Goal: Information Seeking & Learning: Learn about a topic

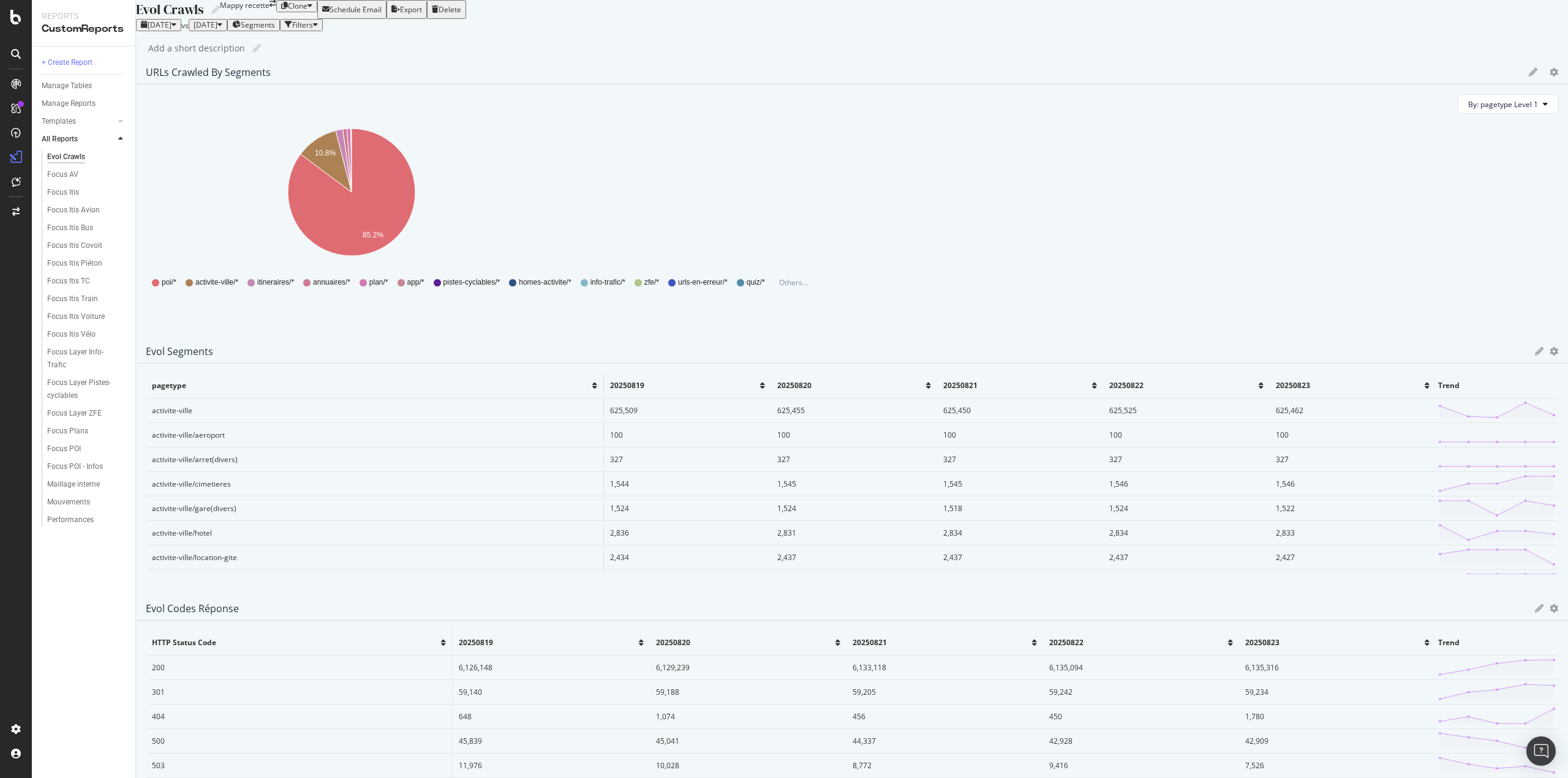
click at [176, 29] on div "[DATE]" at bounding box center [159, 25] width 36 height 9
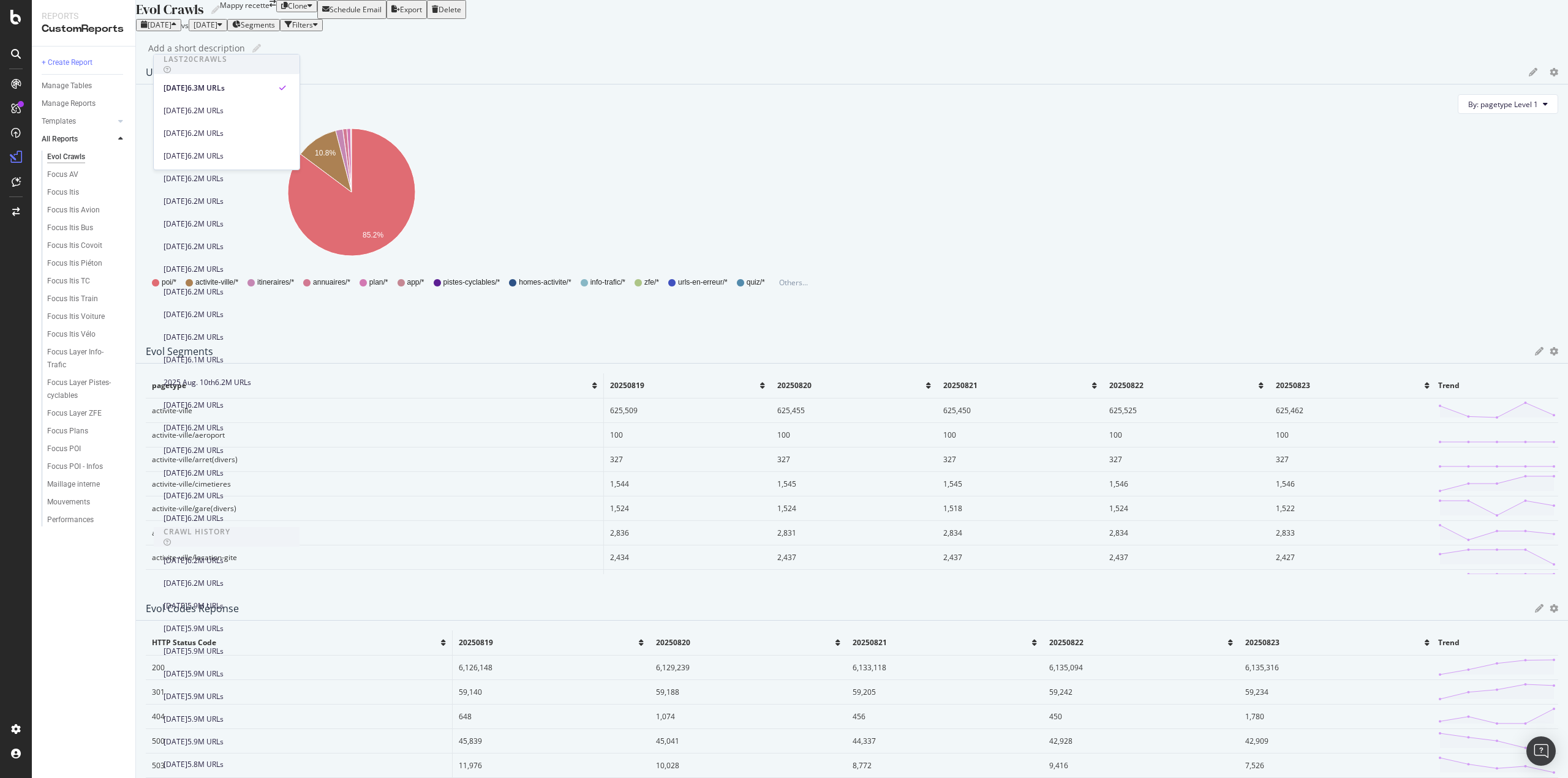
click at [505, 100] on div "Evol Crawls Evol Crawls Mappy recette Clone Schedule Email Export Delete [DATE]…" at bounding box center [852, 389] width 1432 height 778
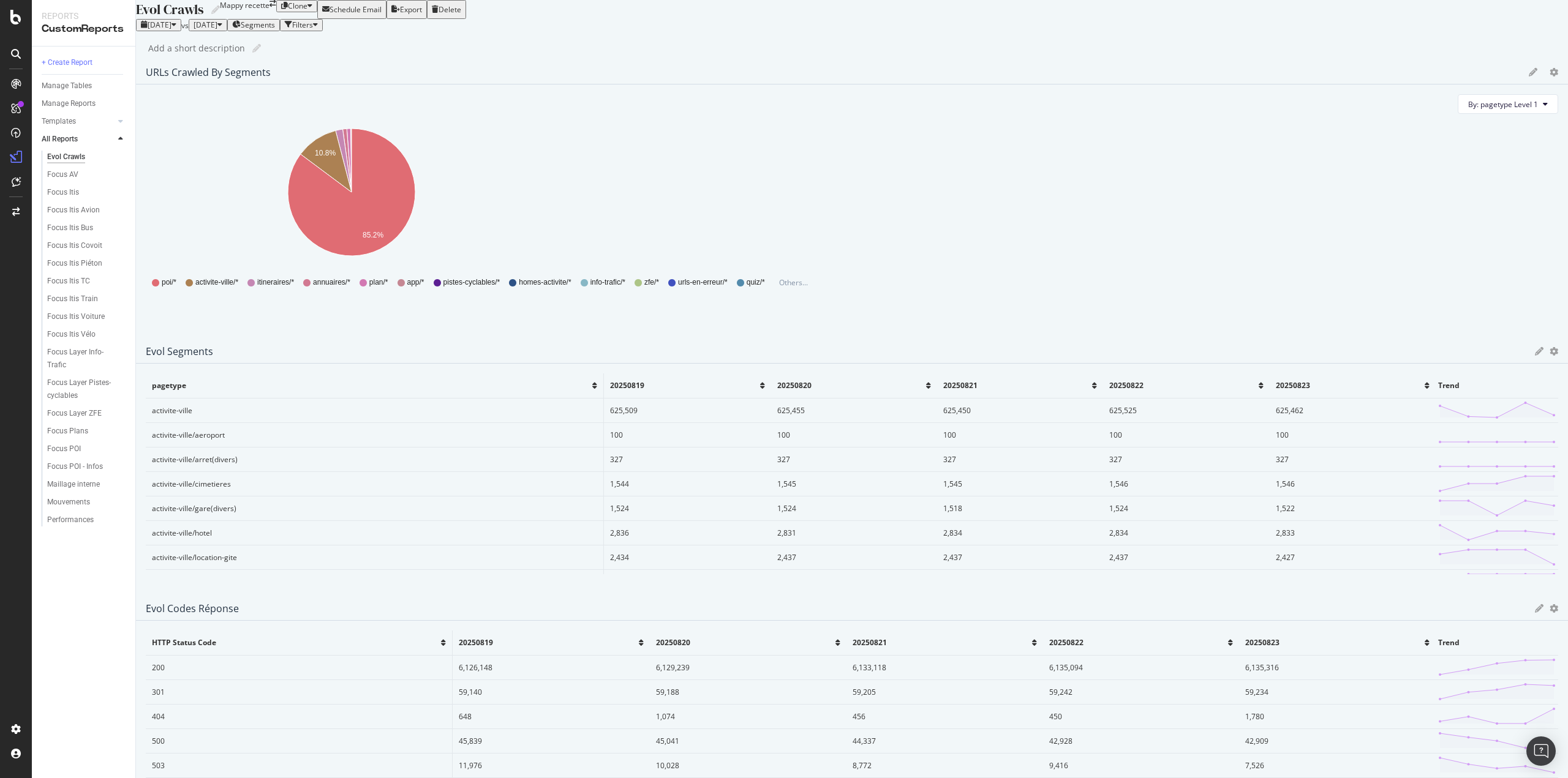
drag, startPoint x: 1170, startPoint y: 189, endPoint x: 1179, endPoint y: 189, distance: 9.0
click at [1169, 374] on th "20250822" at bounding box center [1186, 386] width 166 height 25
click at [67, 116] on div "Overview" at bounding box center [63, 116] width 35 height 12
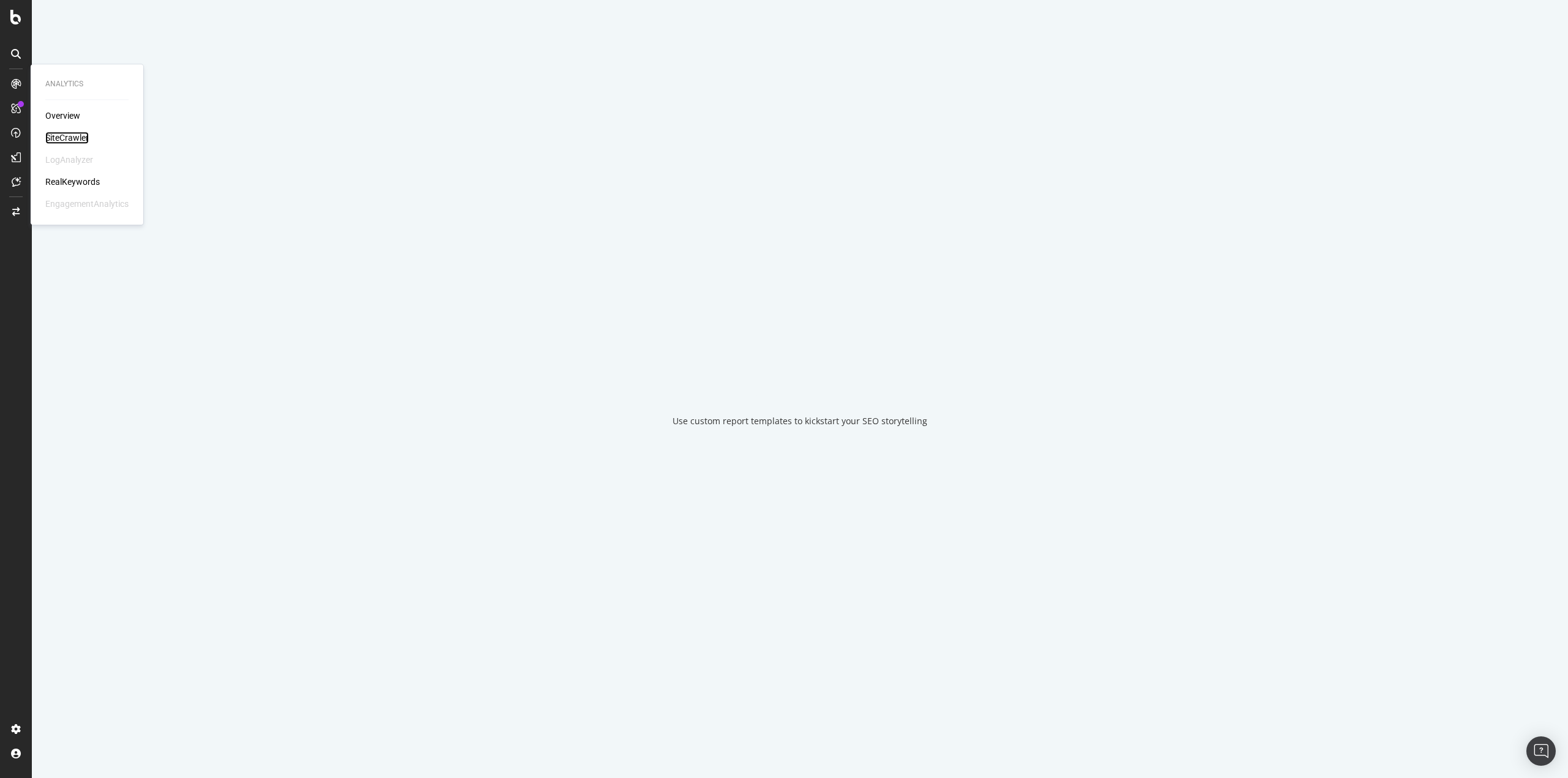
click at [52, 133] on div "SiteCrawler" at bounding box center [67, 138] width 44 height 12
click at [51, 136] on div "SiteCrawler" at bounding box center [67, 138] width 44 height 12
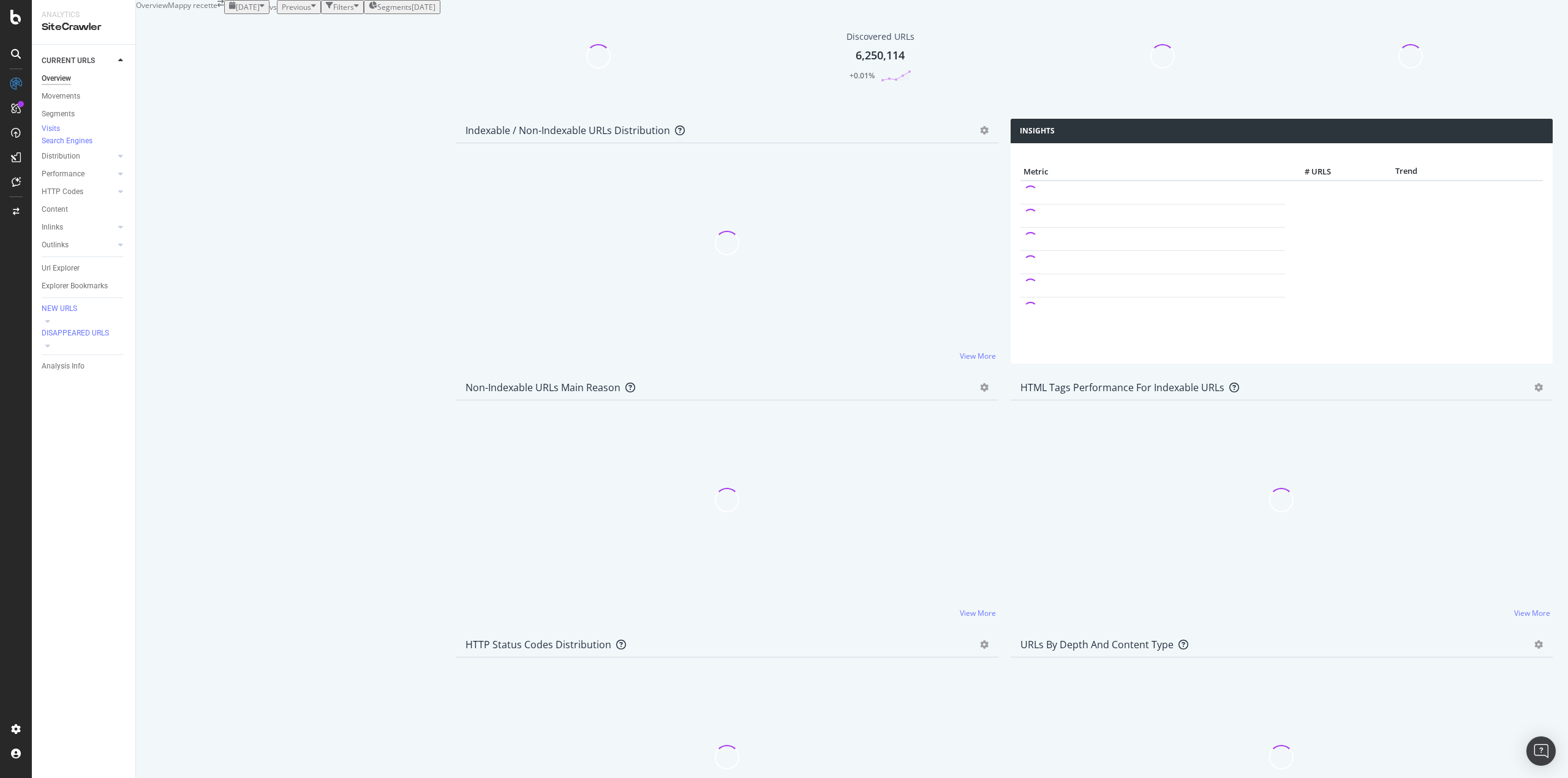
click at [417, 12] on div "[DATE]" at bounding box center [423, 7] width 24 height 10
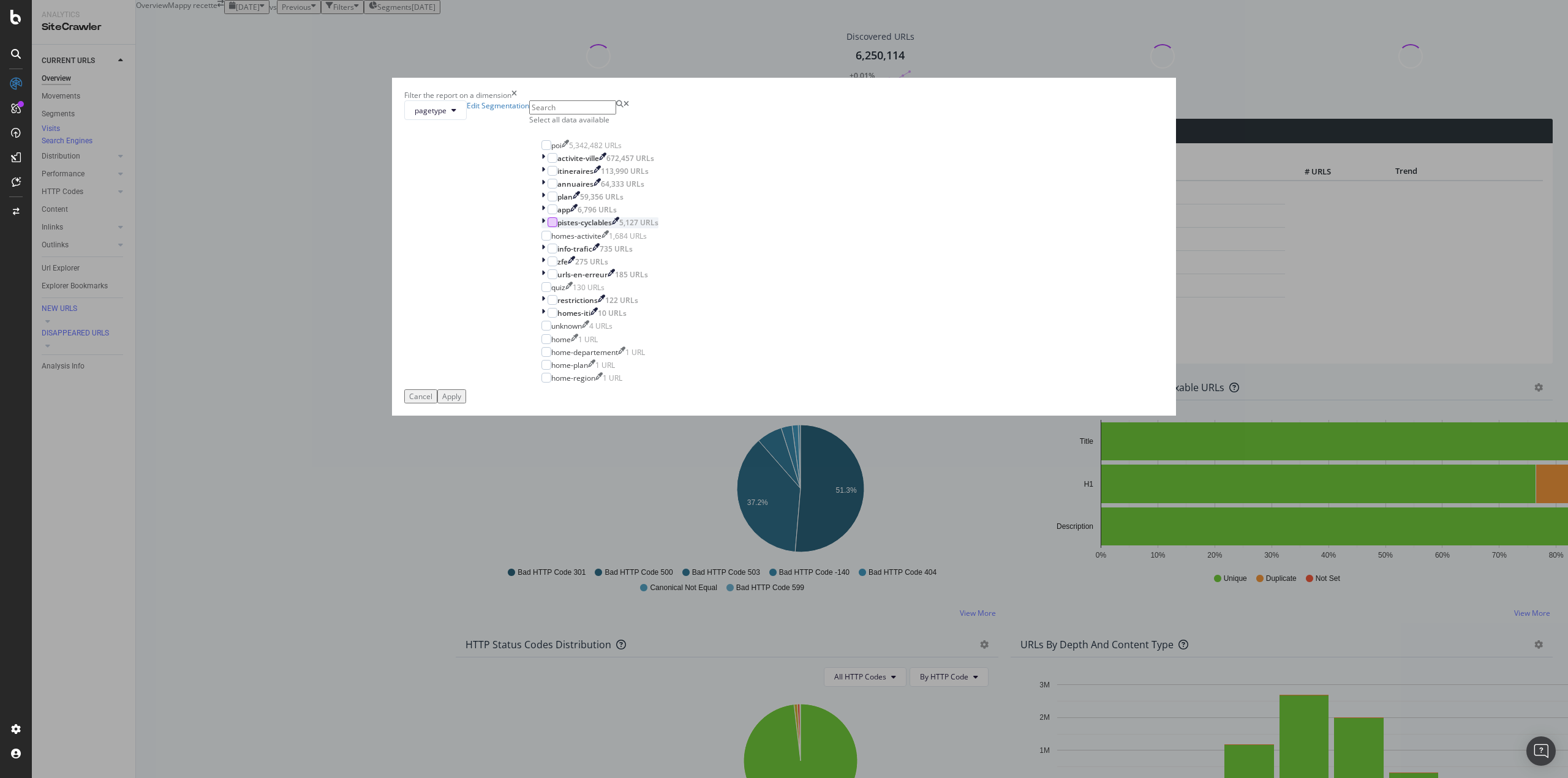
click at [558, 227] on div "modal" at bounding box center [553, 222] width 10 height 10
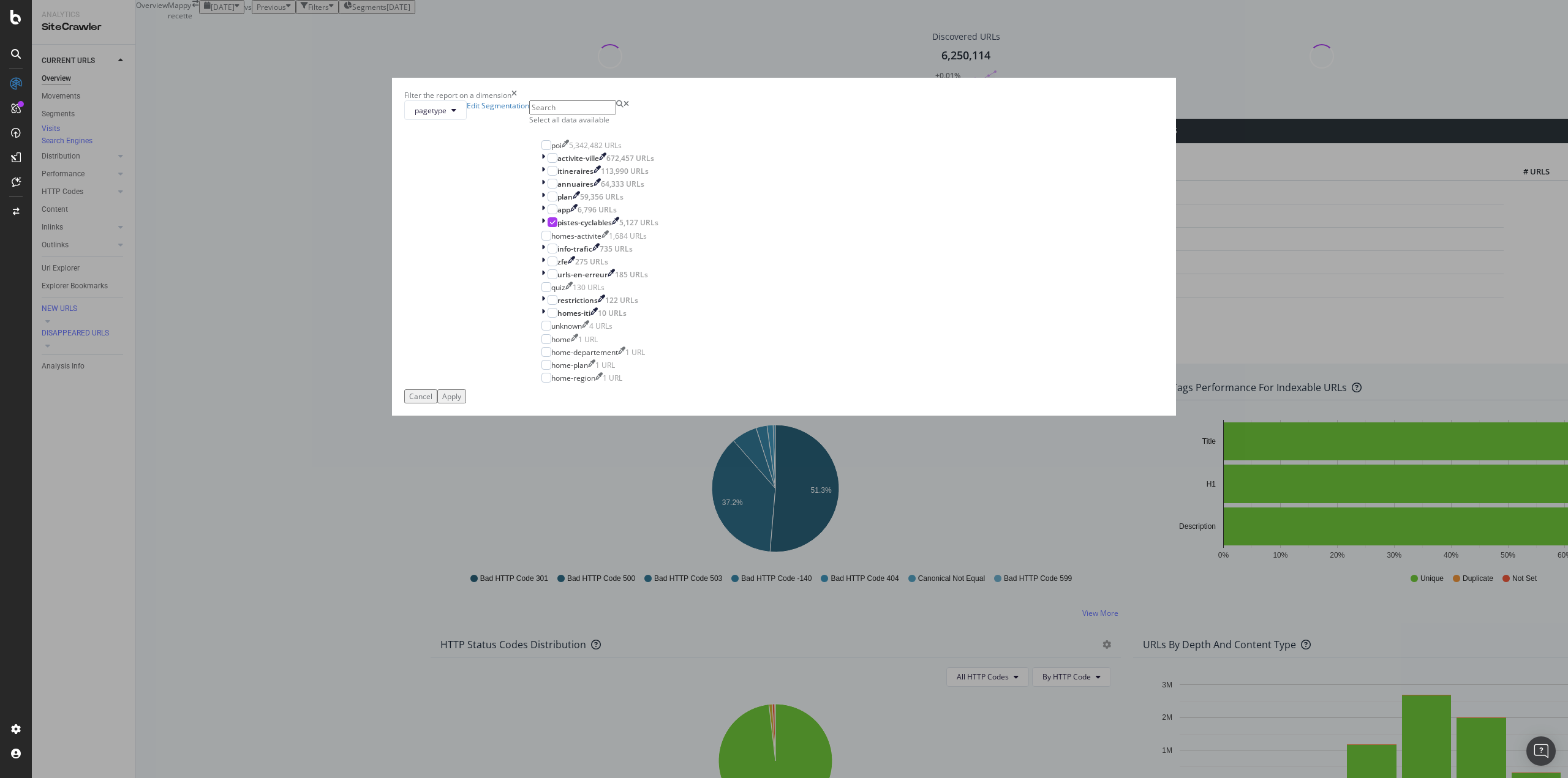
click at [466, 404] on button "Apply" at bounding box center [451, 396] width 29 height 14
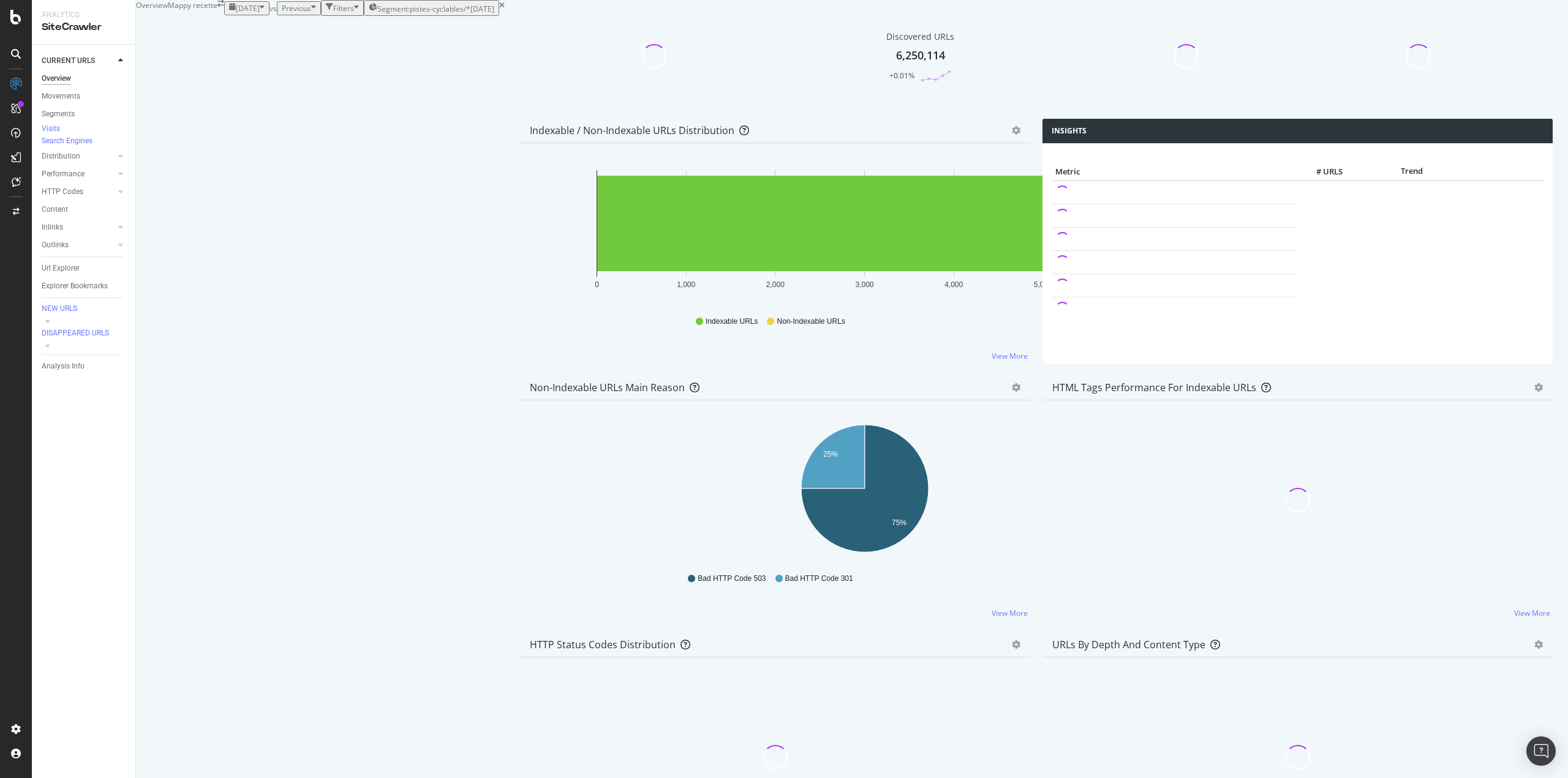
click at [236, 14] on span "[DATE]" at bounding box center [248, 8] width 24 height 10
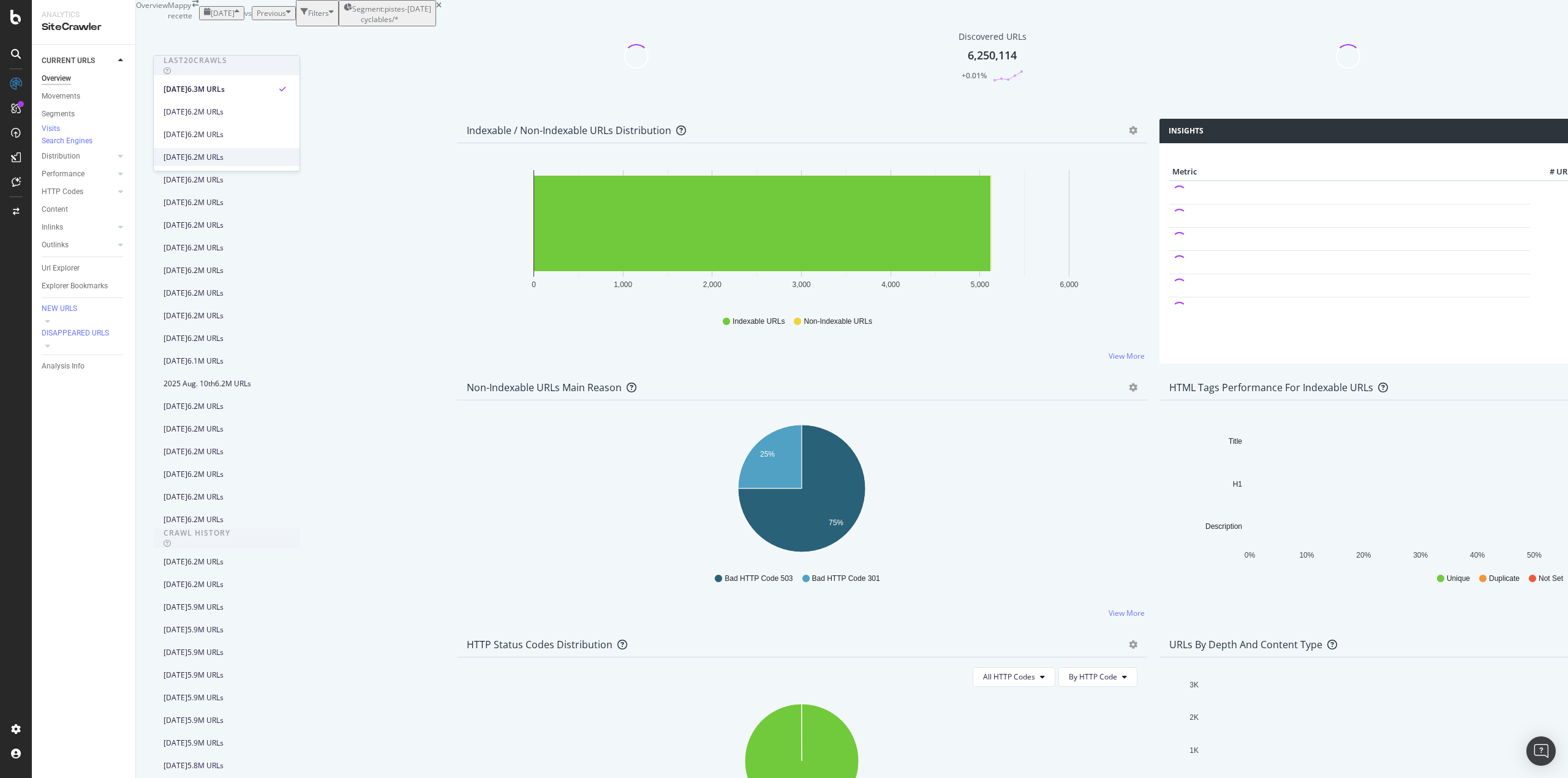
scroll to position [61, 0]
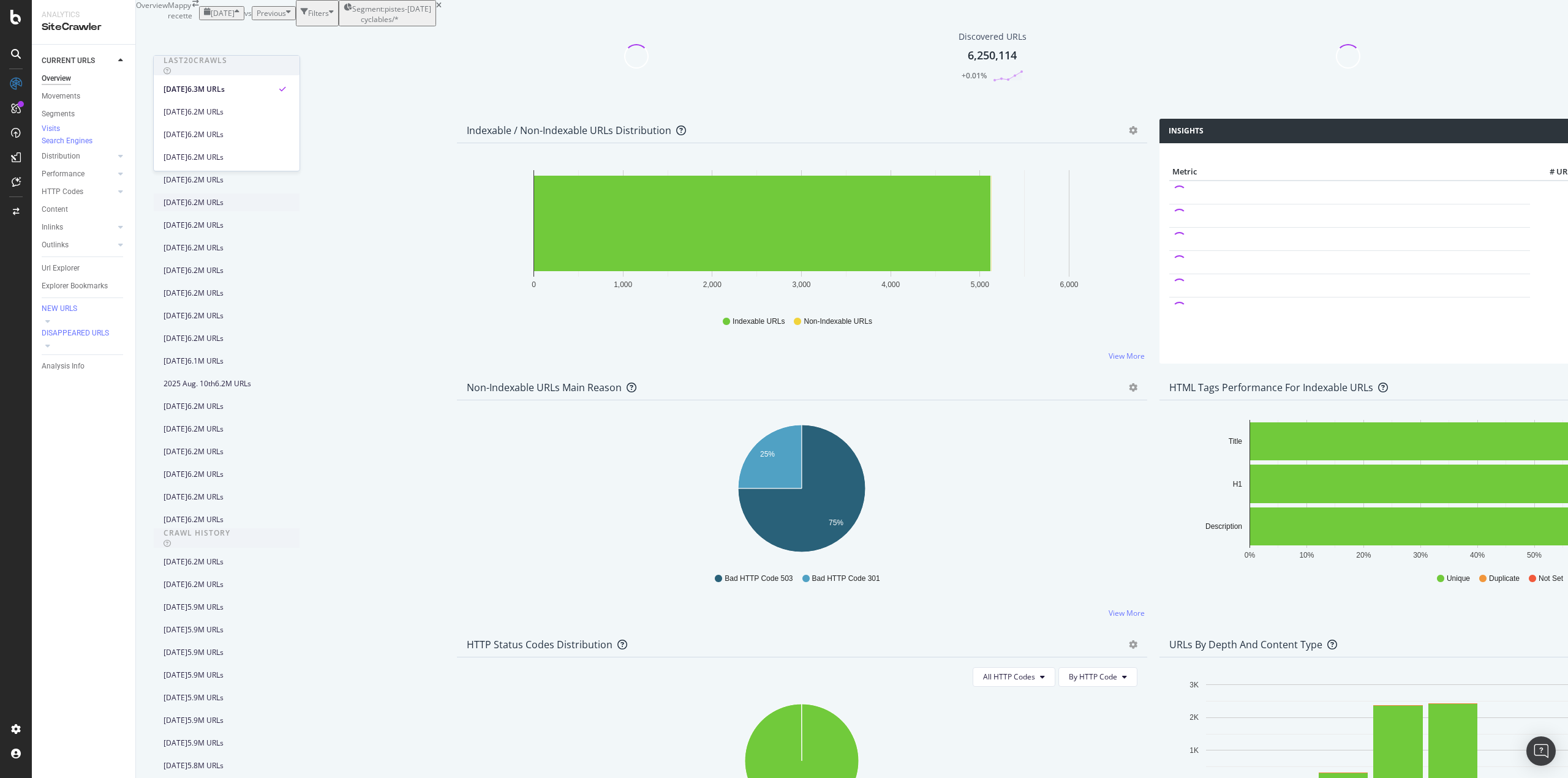
click at [202, 194] on div "[DATE] 6.2M URLs" at bounding box center [226, 202] width 146 height 18
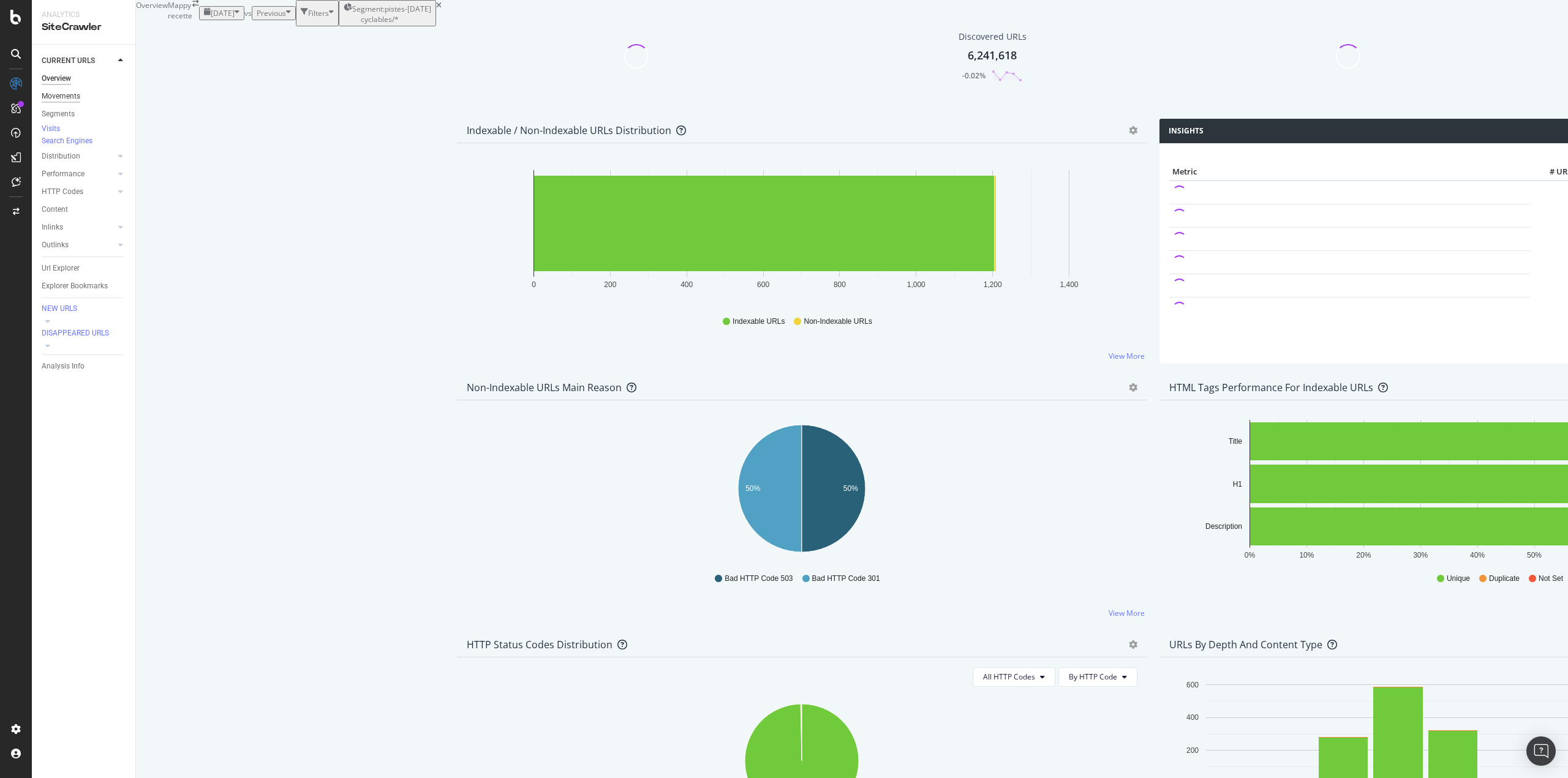
click at [57, 94] on div "Movements" at bounding box center [61, 96] width 39 height 13
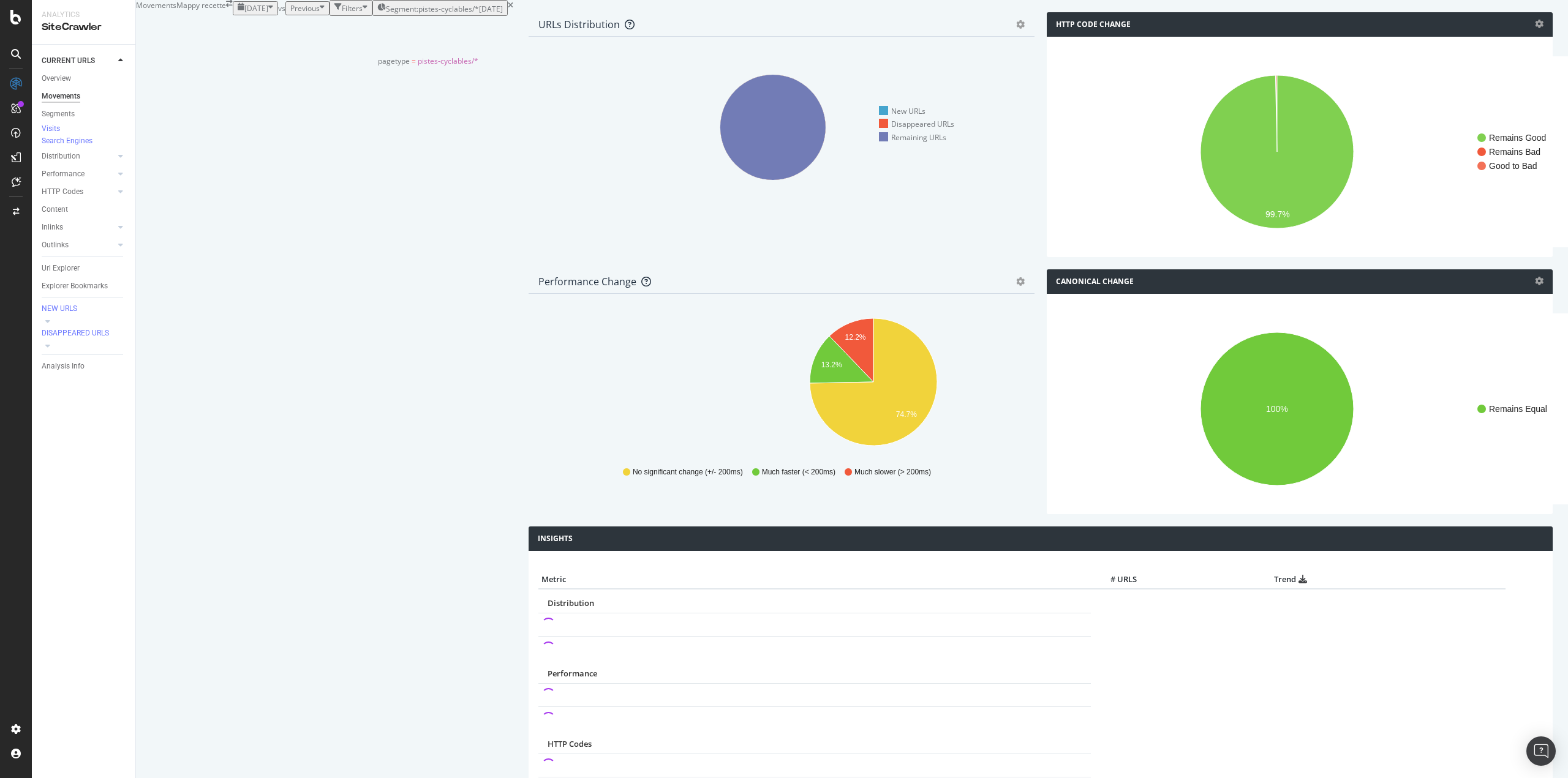
click at [425, 14] on span "Segment: pistes-cyclables/*" at bounding box center [432, 9] width 93 height 10
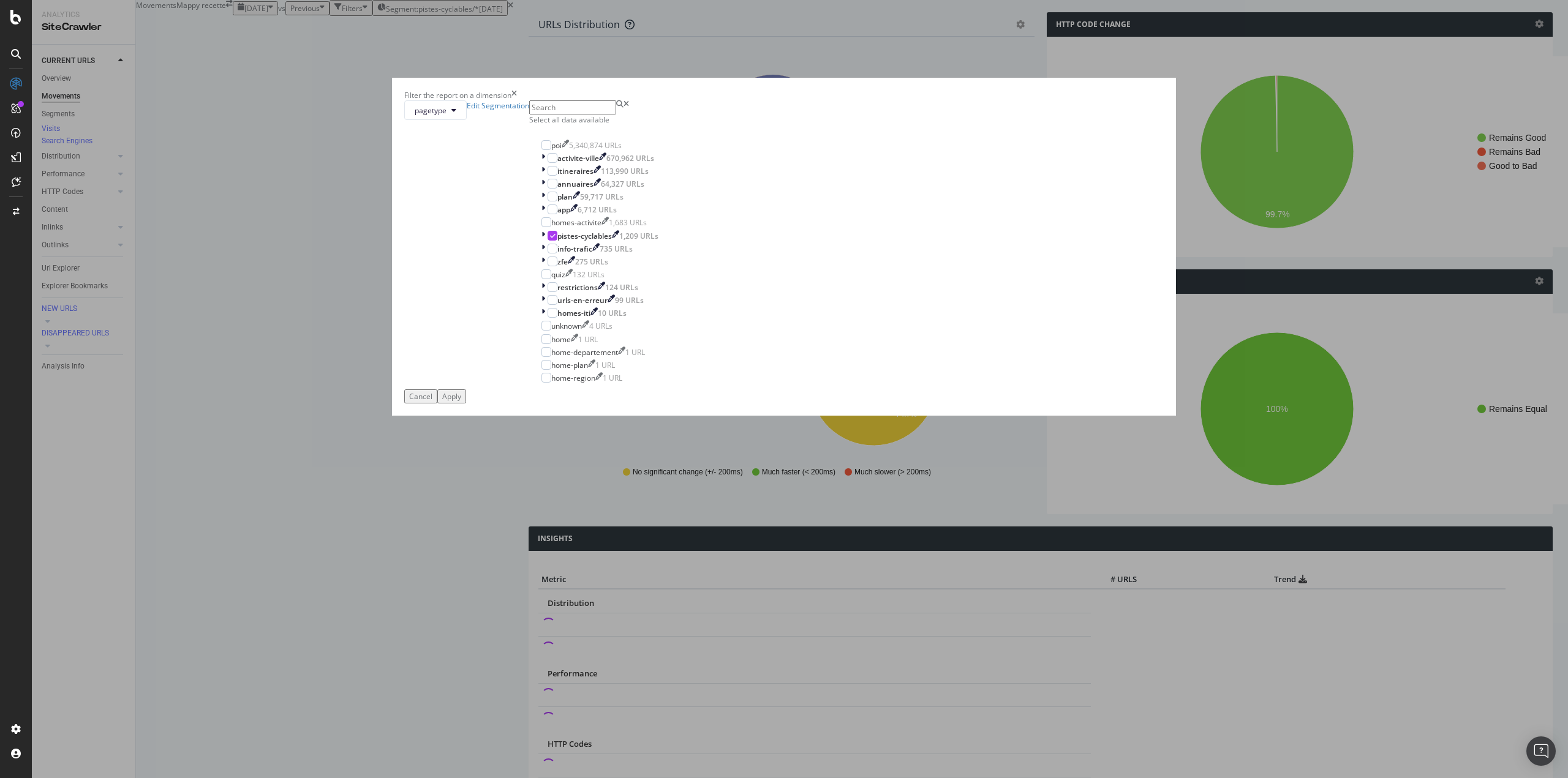
click at [517, 100] on icon "times" at bounding box center [514, 95] width 6 height 10
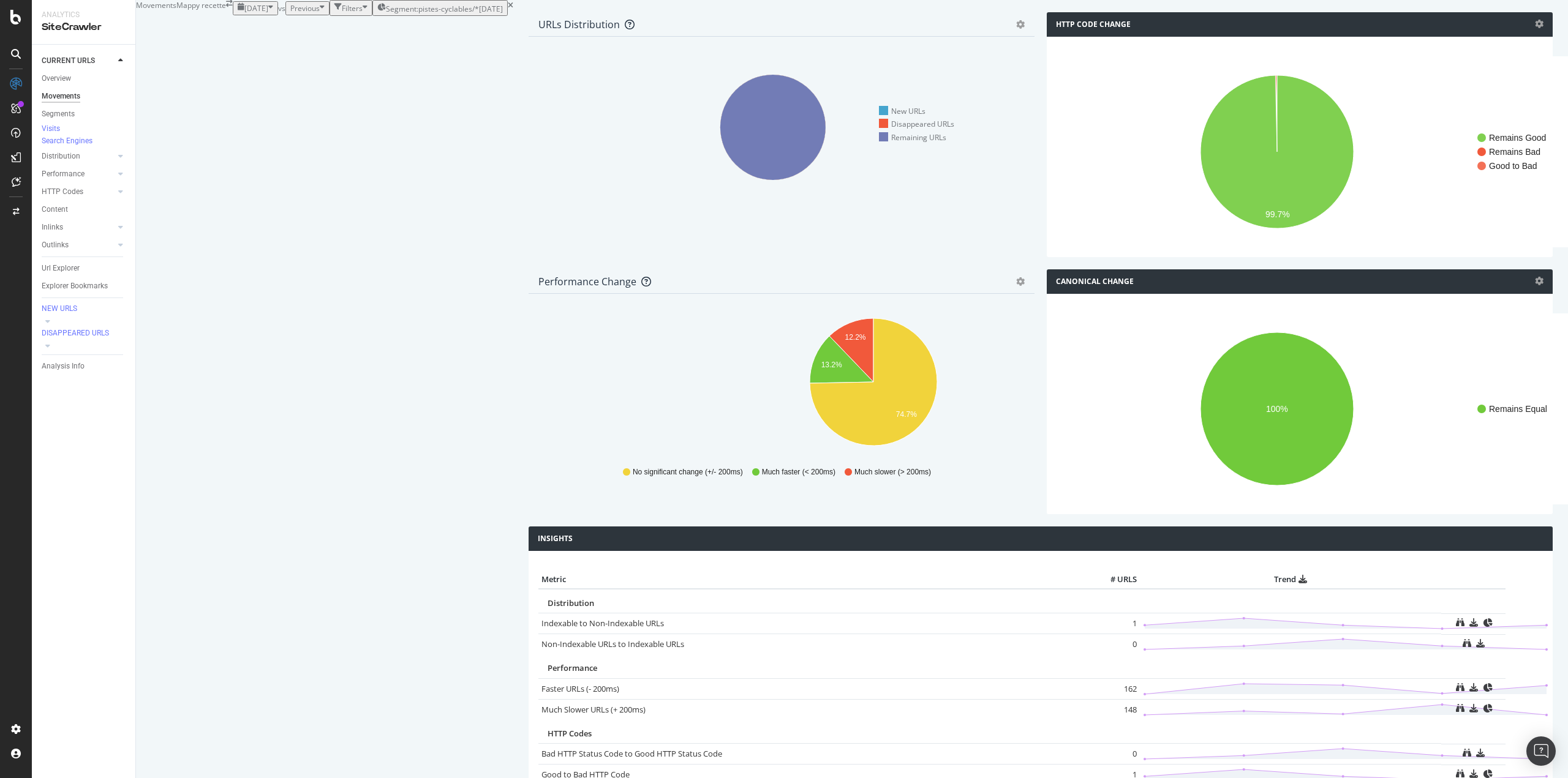
click at [290, 14] on span "Previous" at bounding box center [305, 8] width 30 height 10
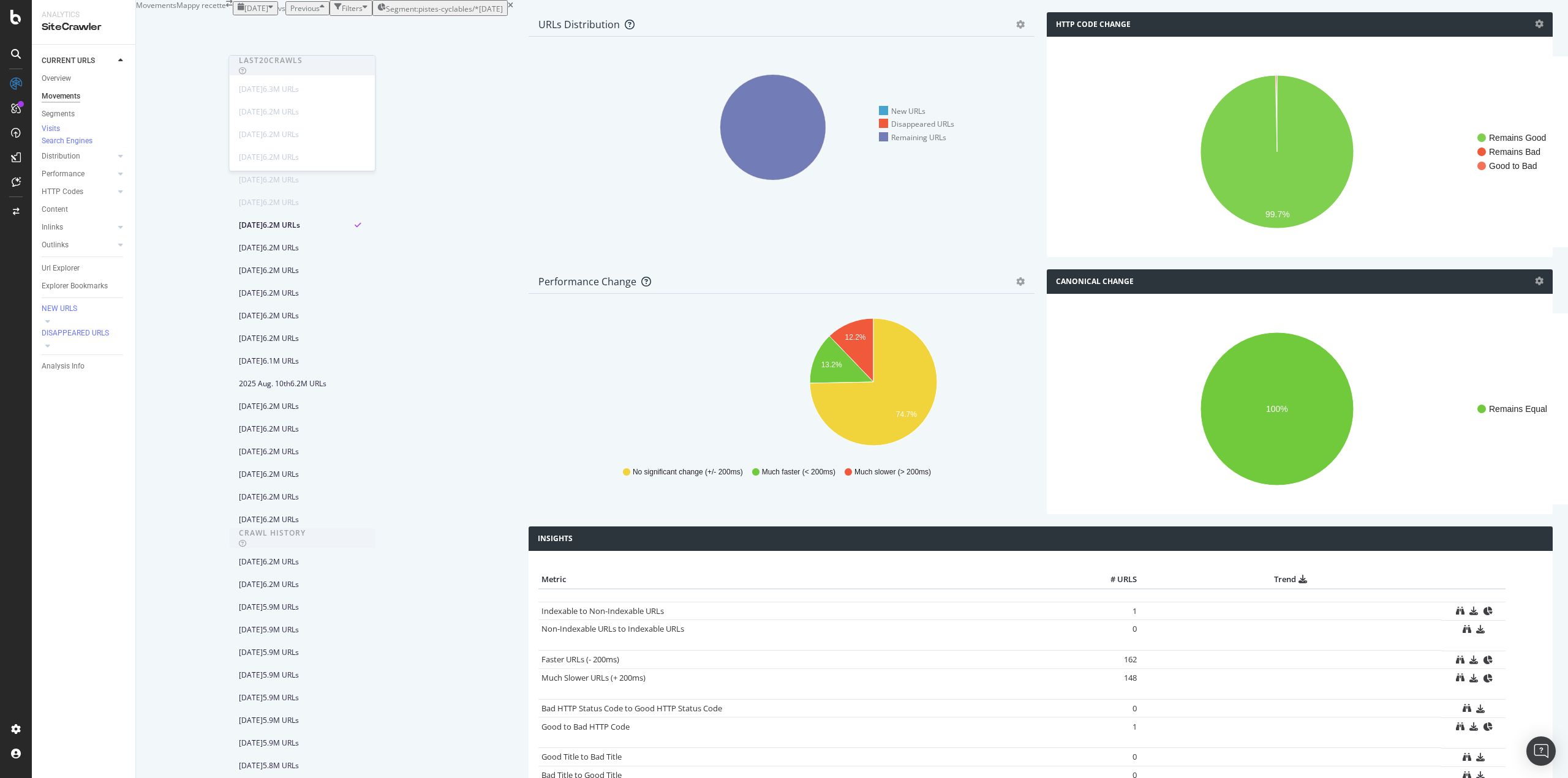
click at [290, 14] on span "Previous" at bounding box center [305, 8] width 30 height 10
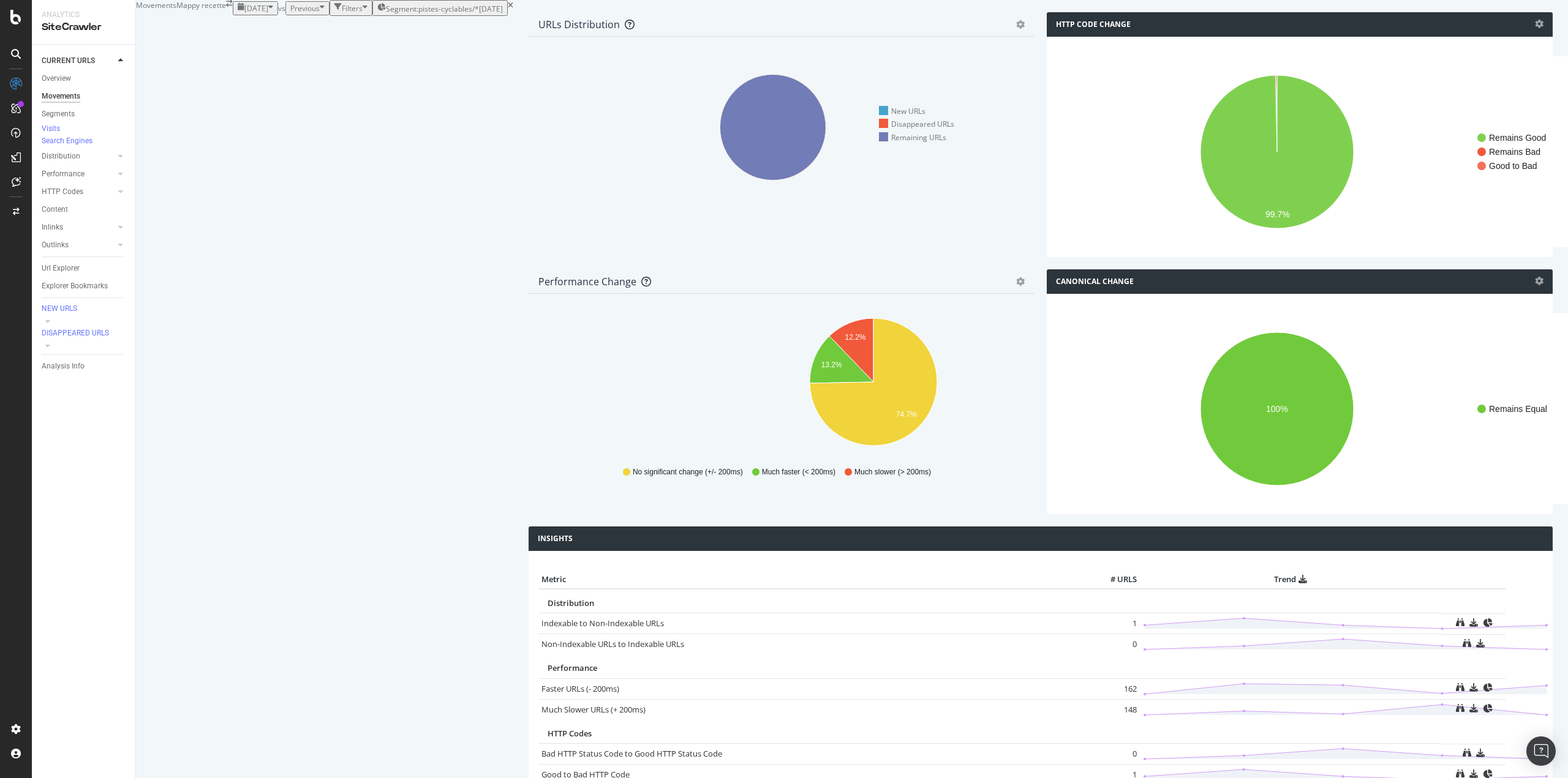
click at [245, 14] on span "[DATE]" at bounding box center [256, 8] width 24 height 10
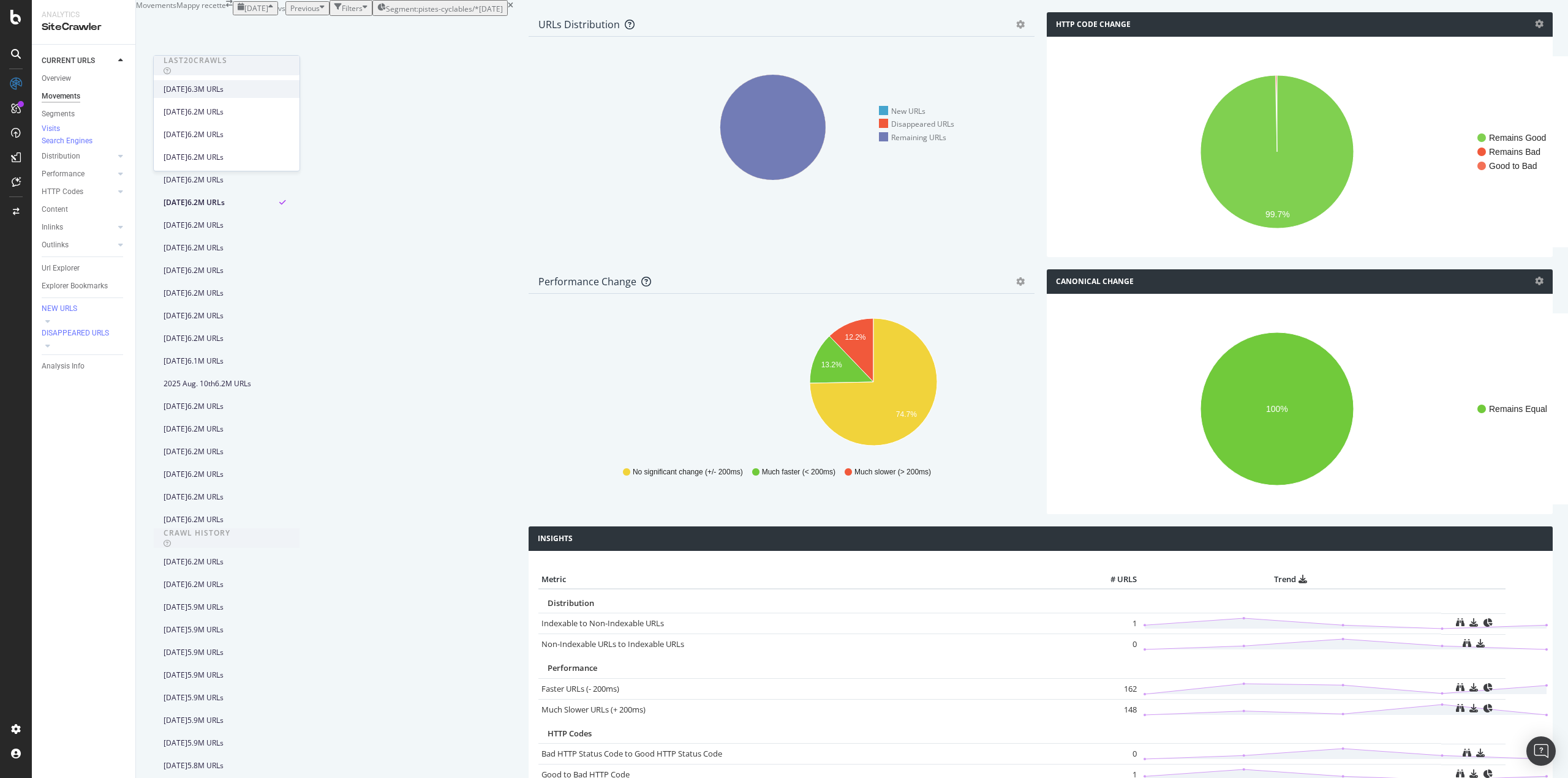
click at [178, 86] on div "[DATE]" at bounding box center [175, 89] width 24 height 11
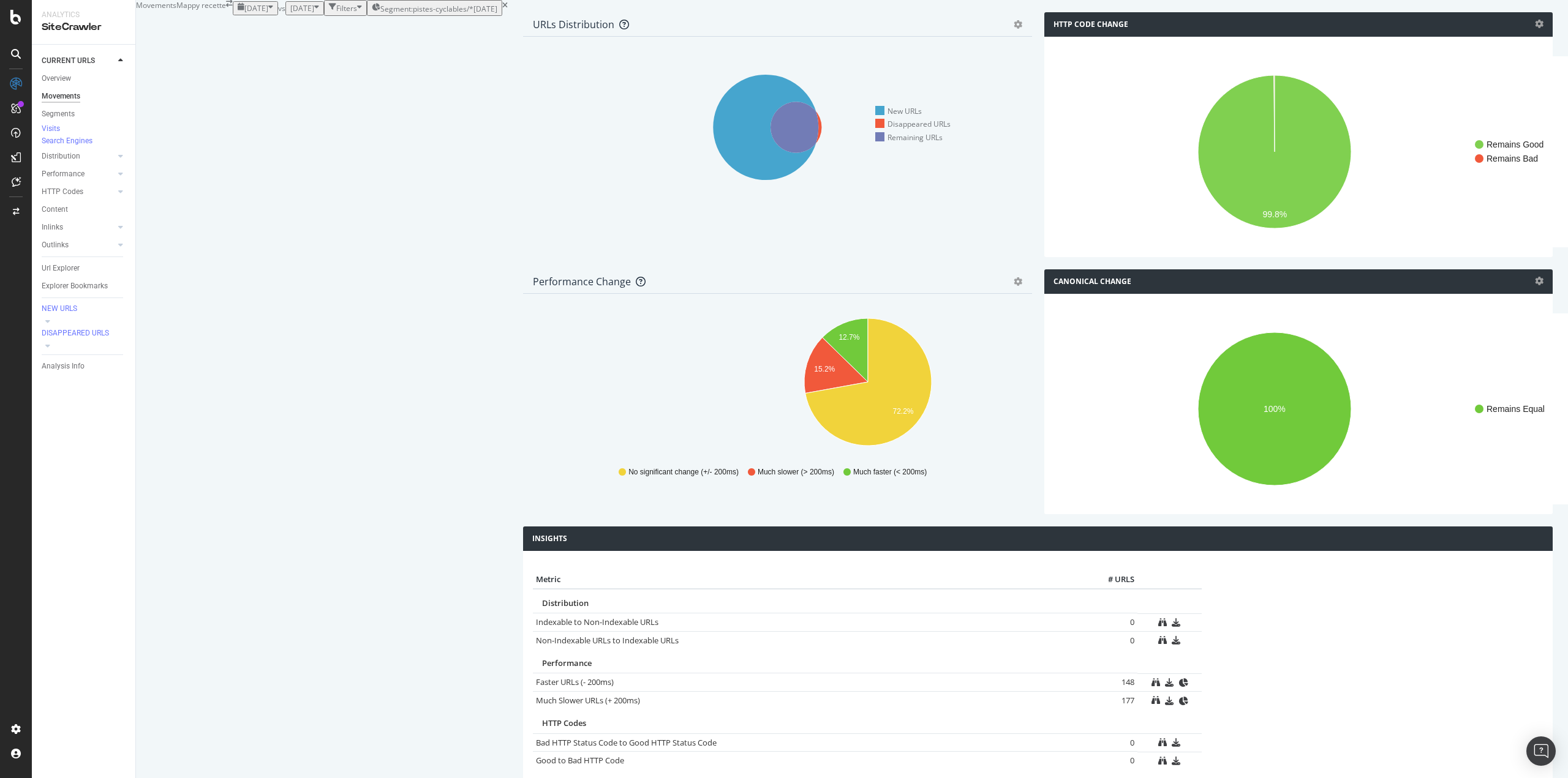
scroll to position [37, 0]
click at [290, 14] on span "[DATE]" at bounding box center [302, 8] width 24 height 10
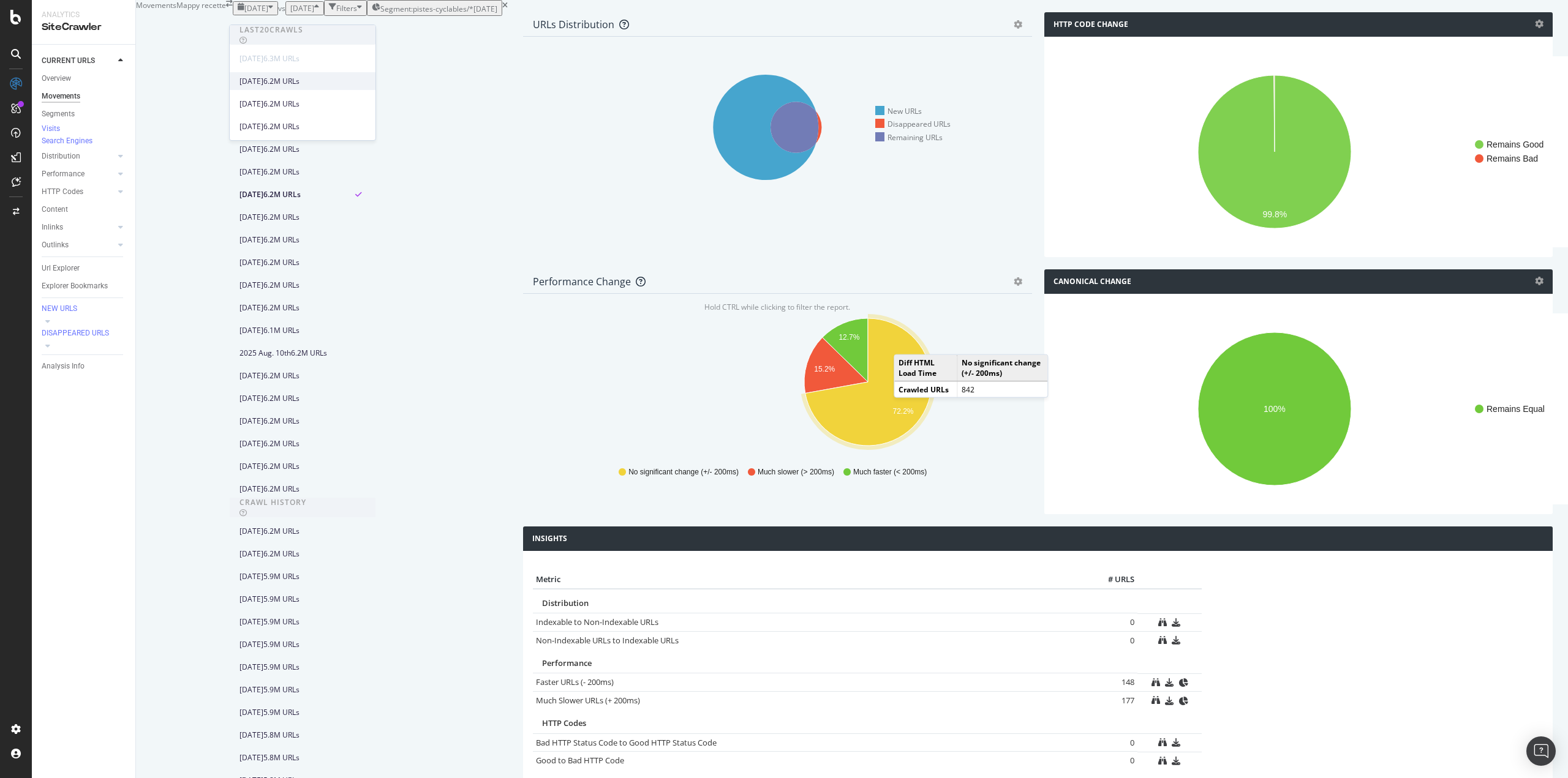
click at [248, 72] on div "[DATE] 6.2M URLs" at bounding box center [303, 79] width 146 height 23
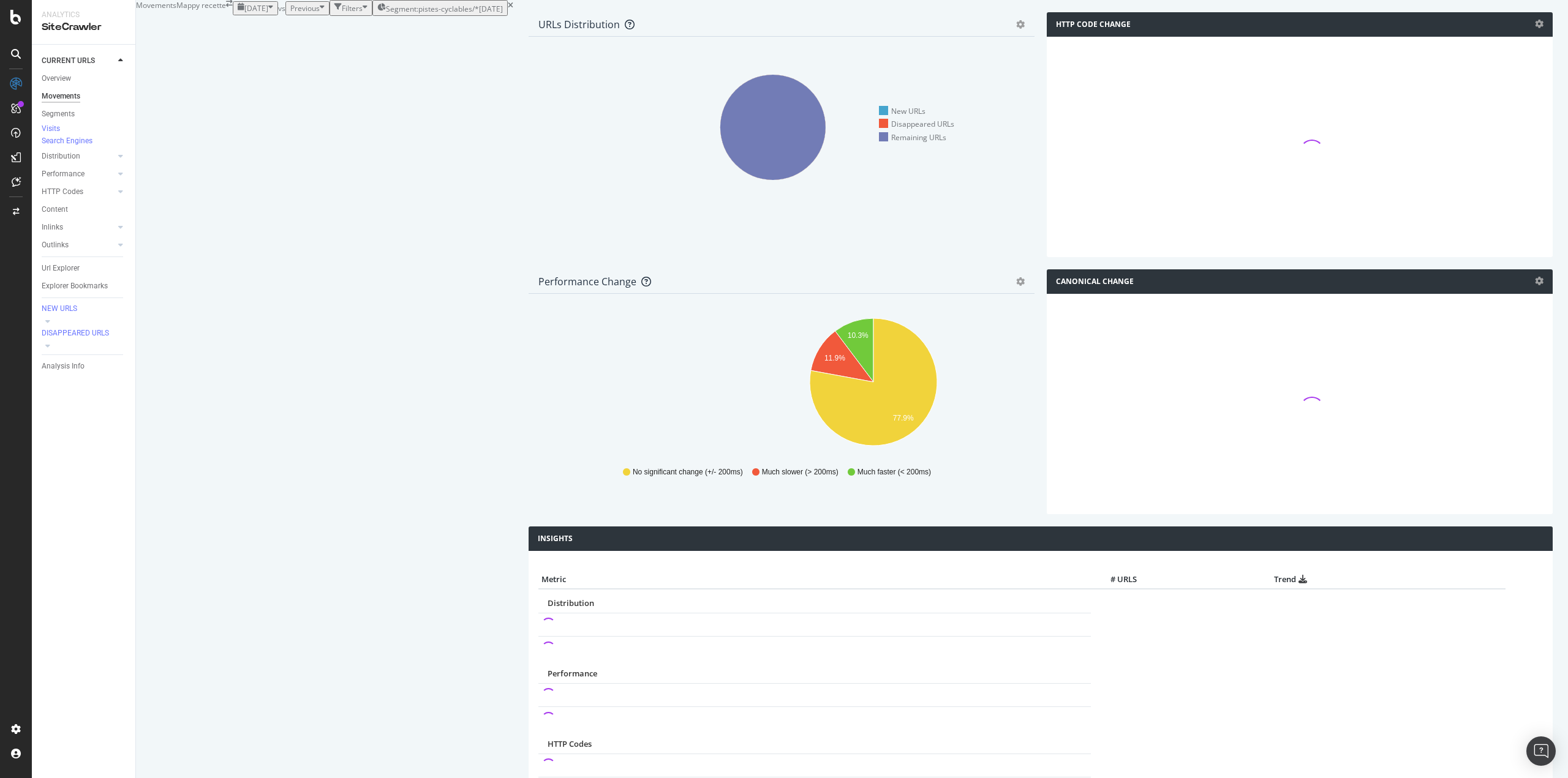
scroll to position [551, 0]
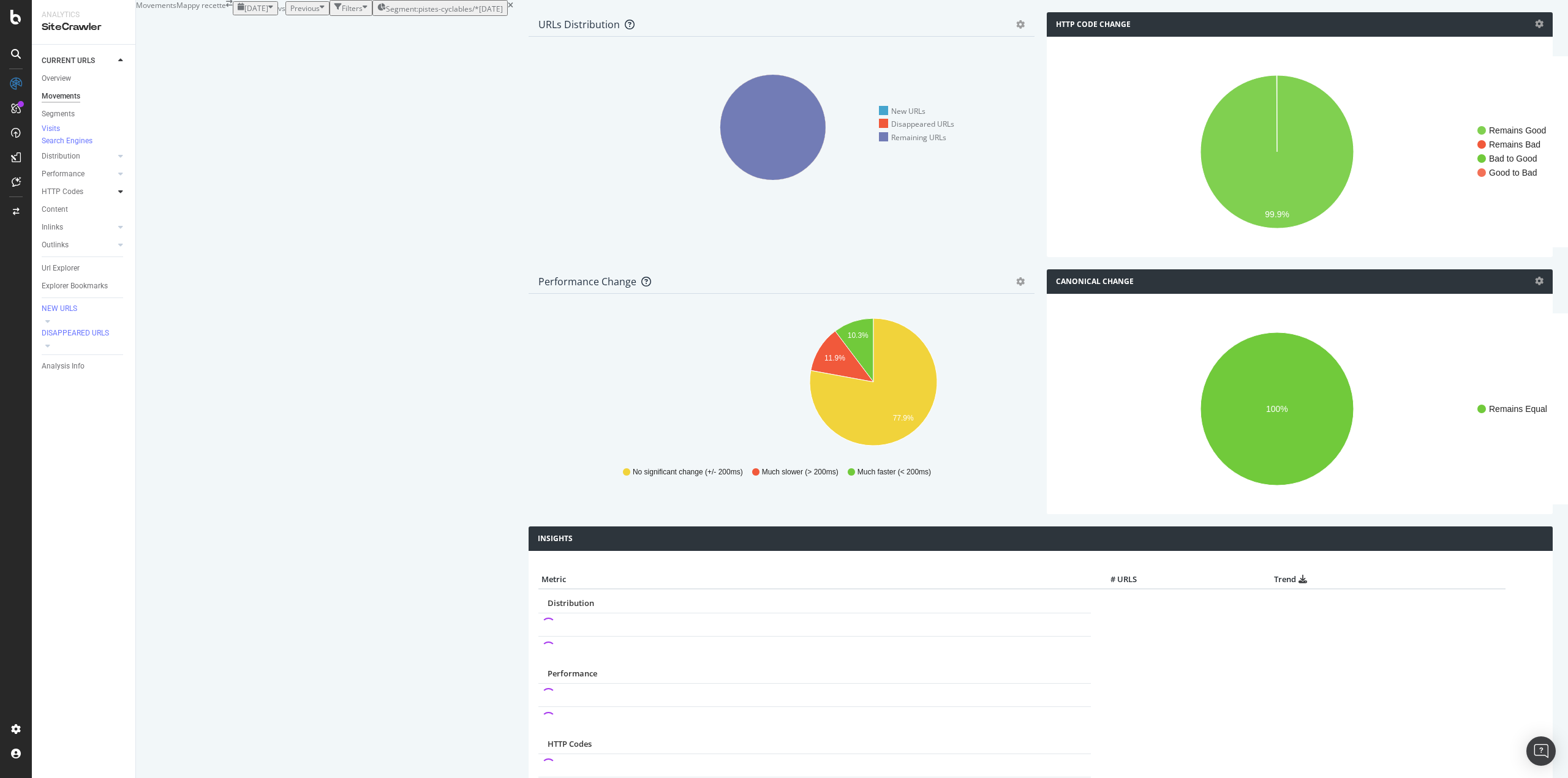
click at [121, 195] on icon at bounding box center [121, 192] width 5 height 7
click at [60, 251] on div "Insights" at bounding box center [60, 245] width 26 height 13
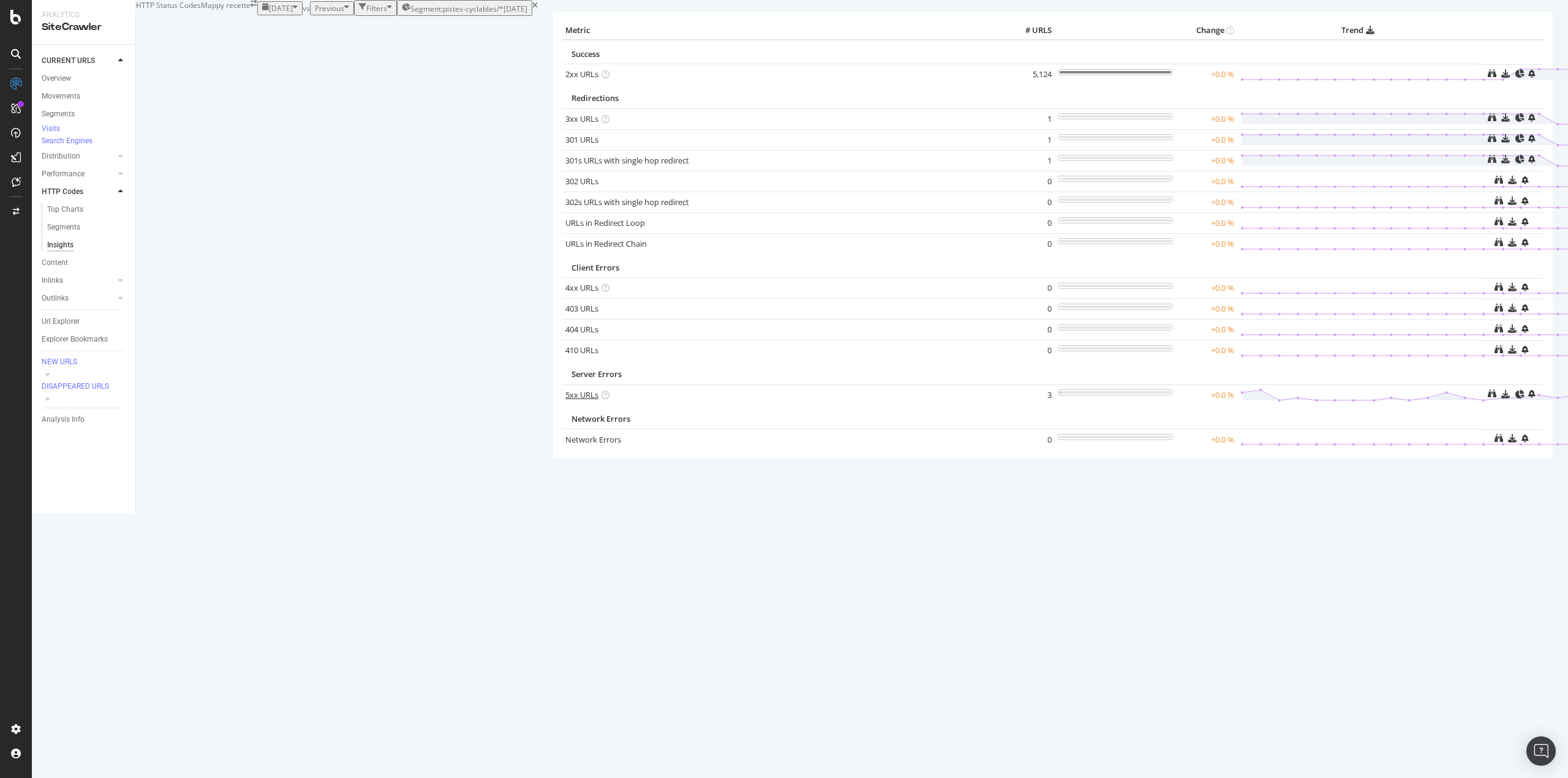
click at [566, 401] on link "5xx URLs" at bounding box center [582, 395] width 33 height 11
drag, startPoint x: 169, startPoint y: 179, endPoint x: 224, endPoint y: 192, distance: 56.5
click at [566, 124] on link "3xx URLs" at bounding box center [582, 119] width 33 height 11
drag, startPoint x: 69, startPoint y: 82, endPoint x: 293, endPoint y: 320, distance: 326.8
click at [69, 82] on div "Overview" at bounding box center [57, 79] width 30 height 13
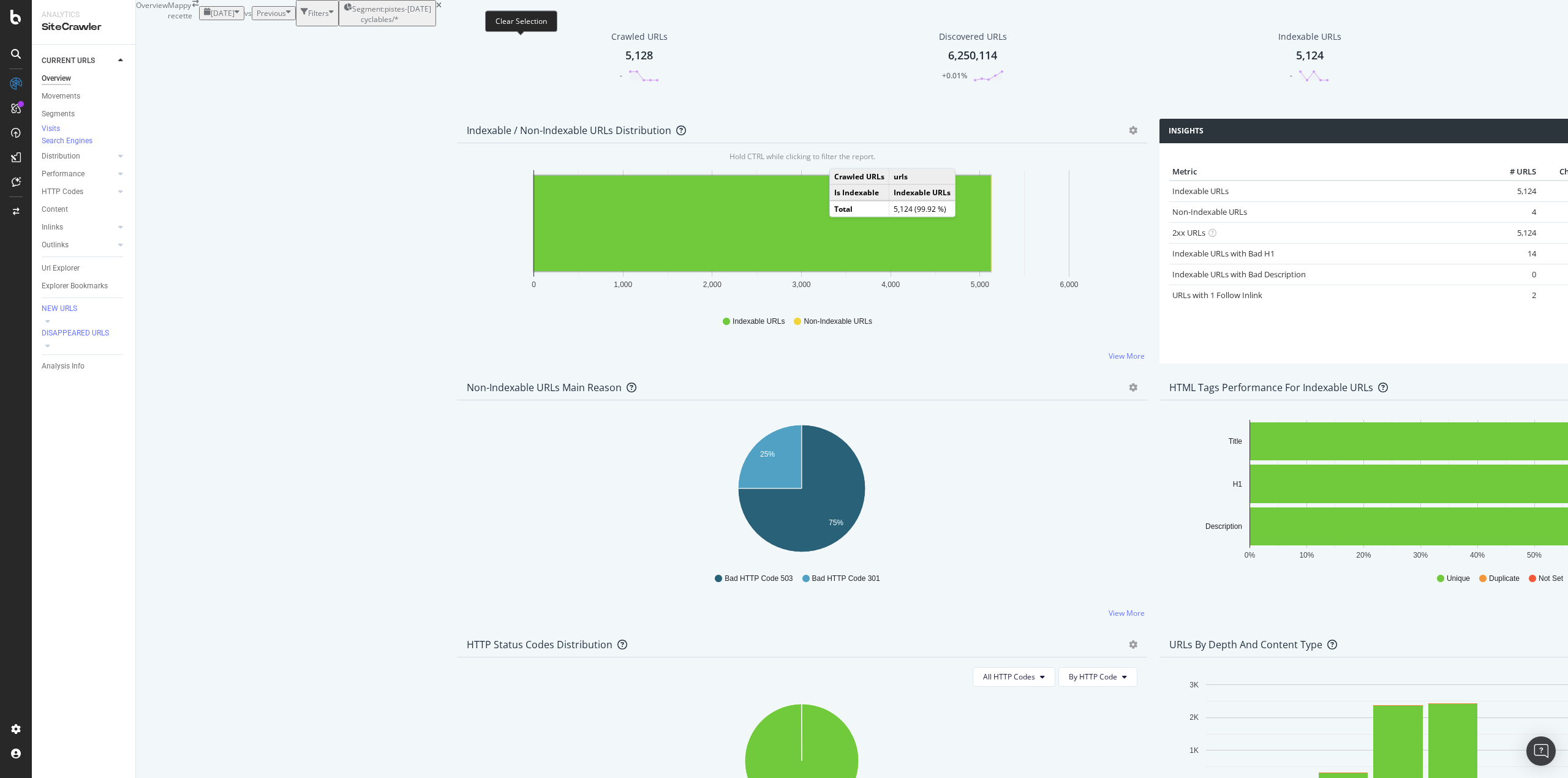
click at [441, 9] on icon at bounding box center [438, 6] width 6 height 7
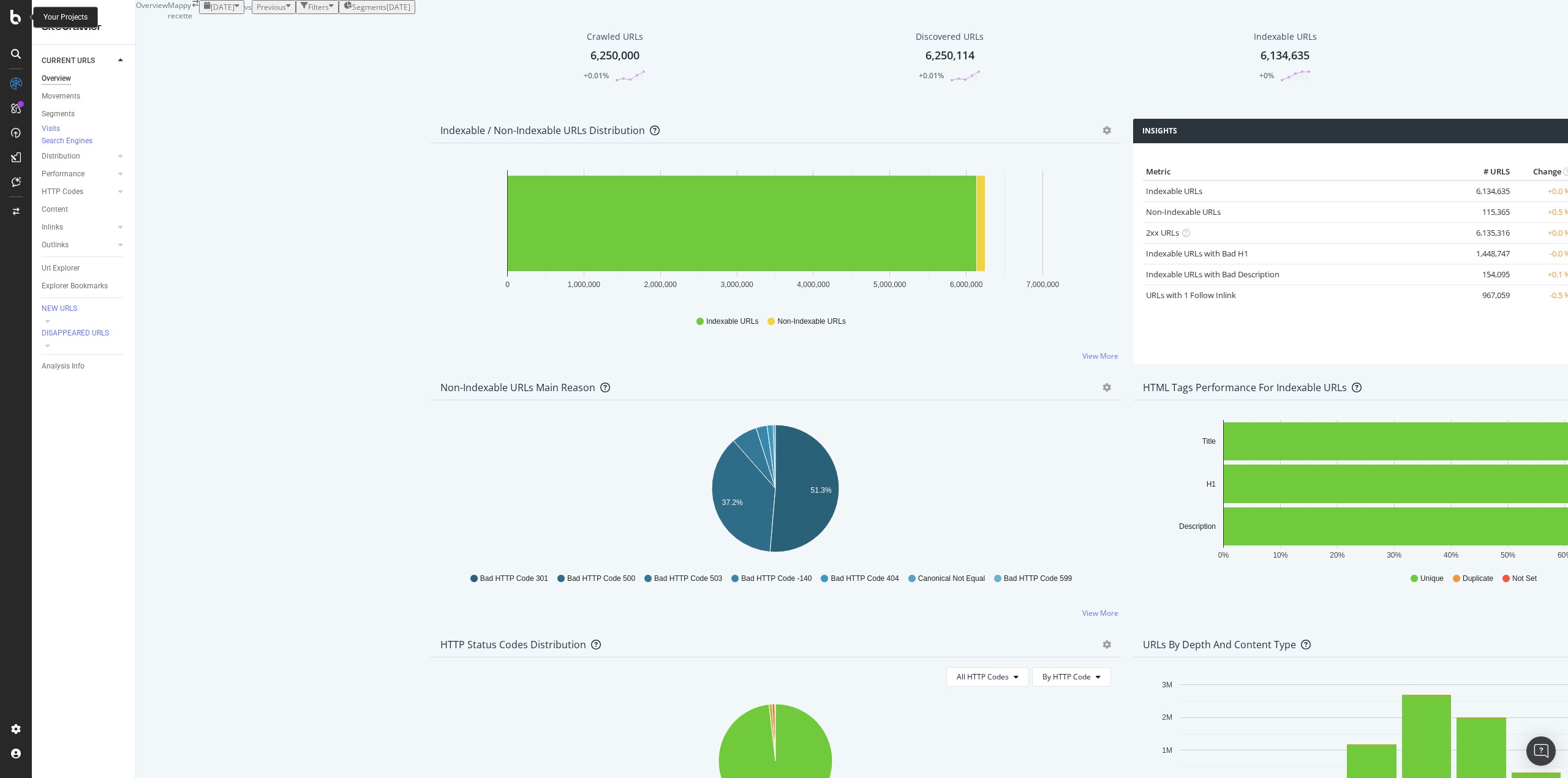
click at [12, 20] on icon at bounding box center [16, 17] width 11 height 15
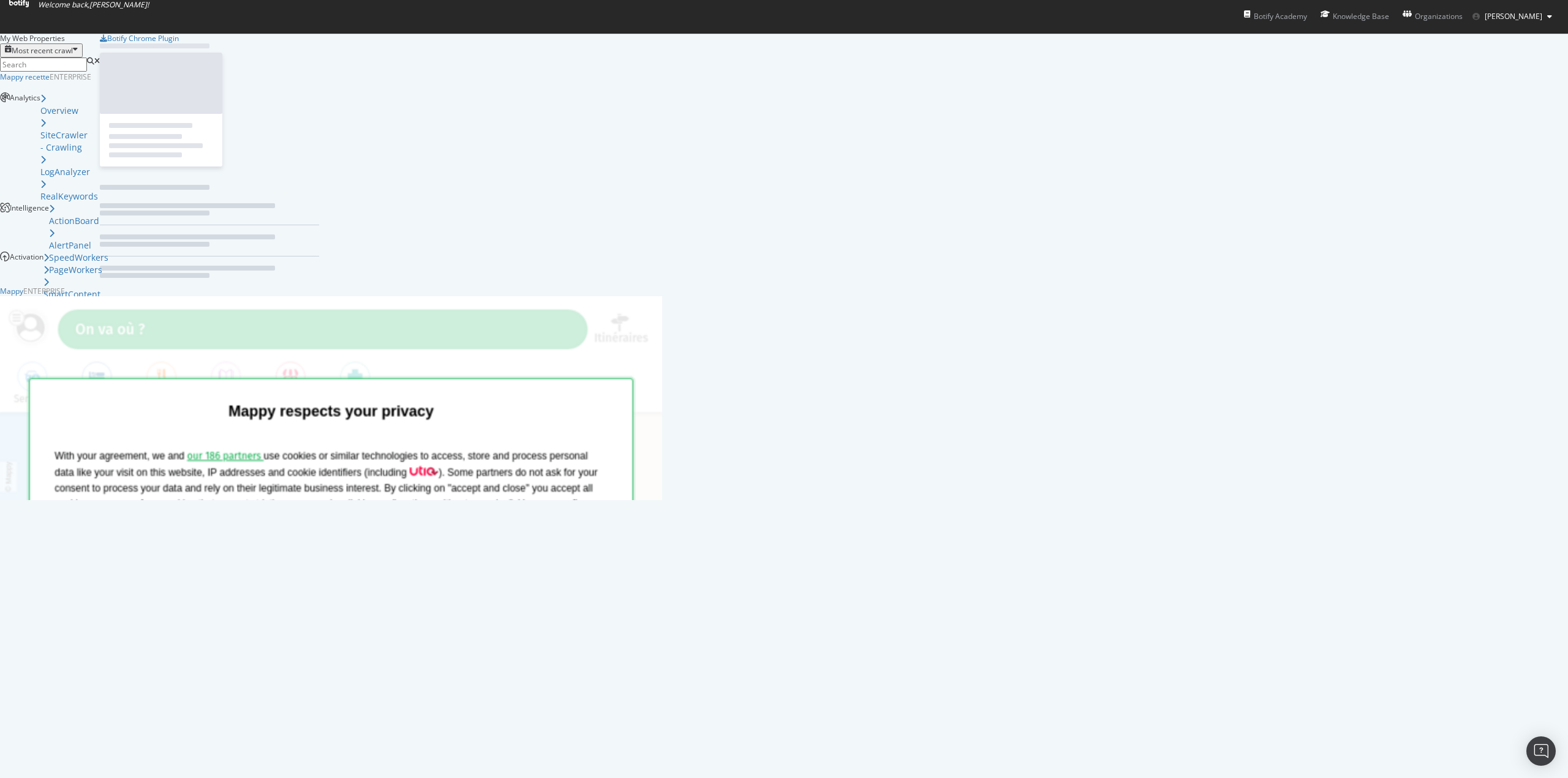
scroll to position [769, 1550]
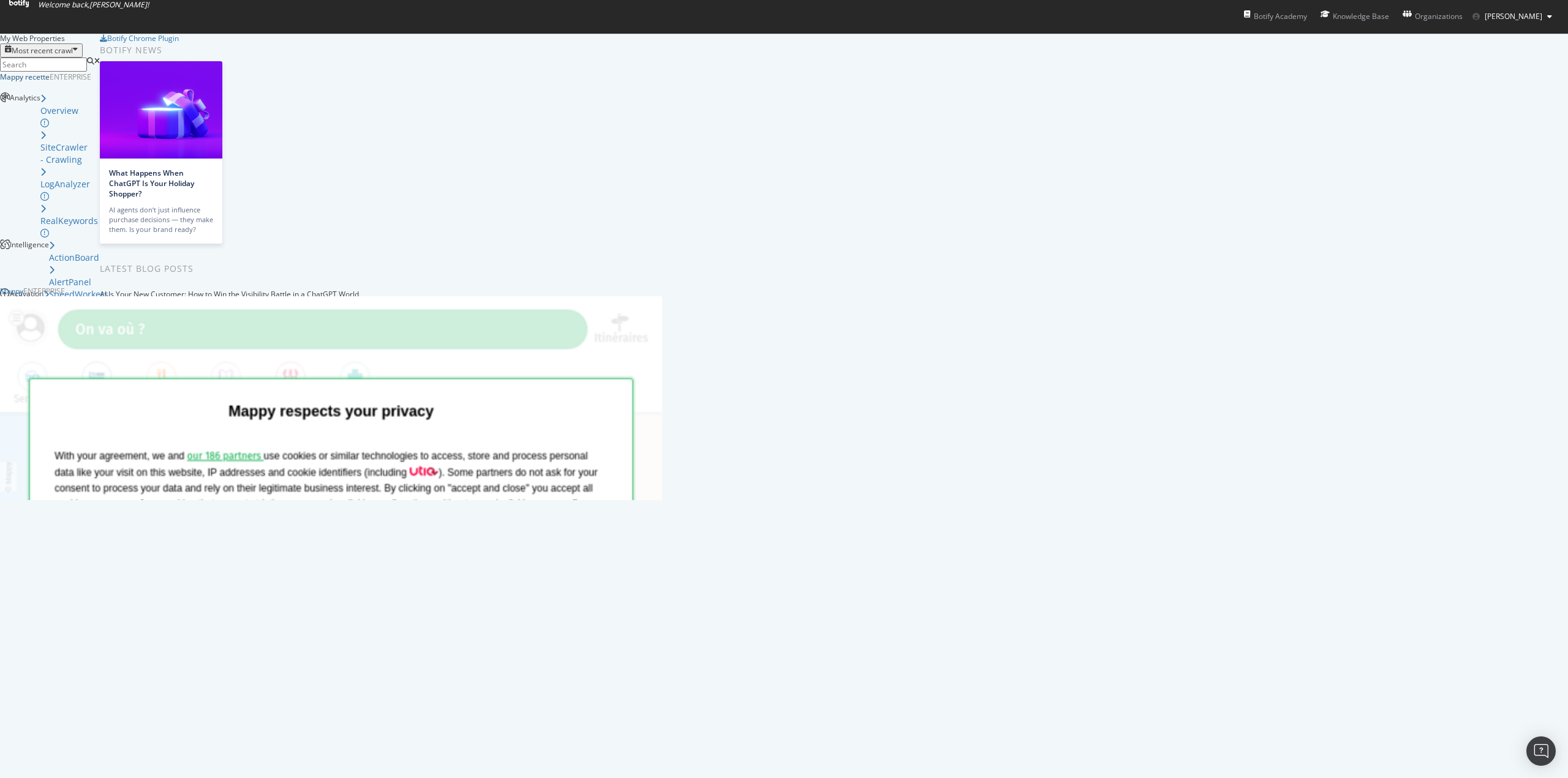
click at [50, 82] on div "Mappy recette" at bounding box center [25, 77] width 50 height 10
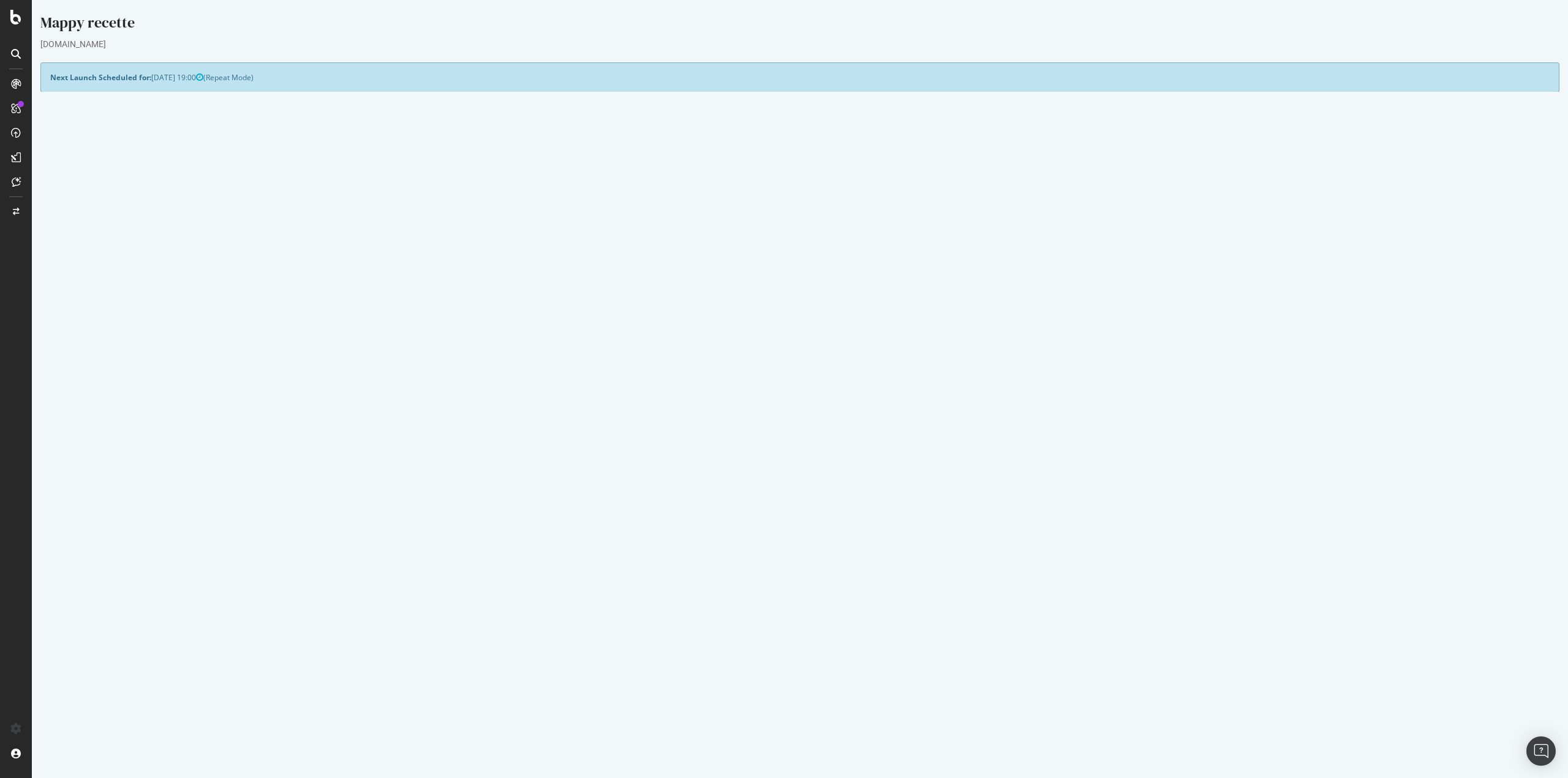
click at [129, 454] on td "[DATE] crawl" at bounding box center [179, 453] width 257 height 28
click at [103, 453] on link "[DATE] crawl" at bounding box center [82, 453] width 44 height 10
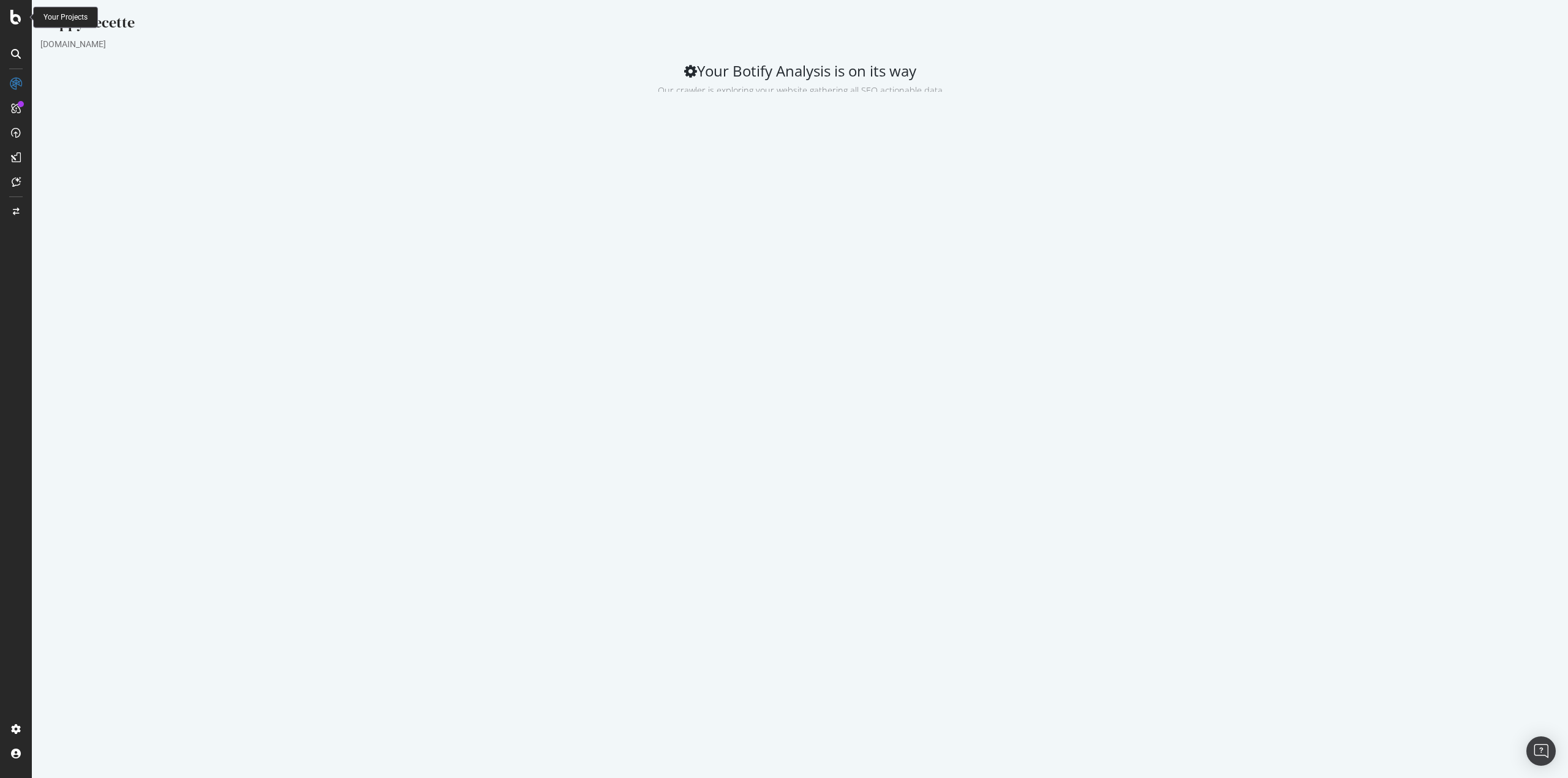
click at [15, 19] on icon at bounding box center [16, 17] width 11 height 15
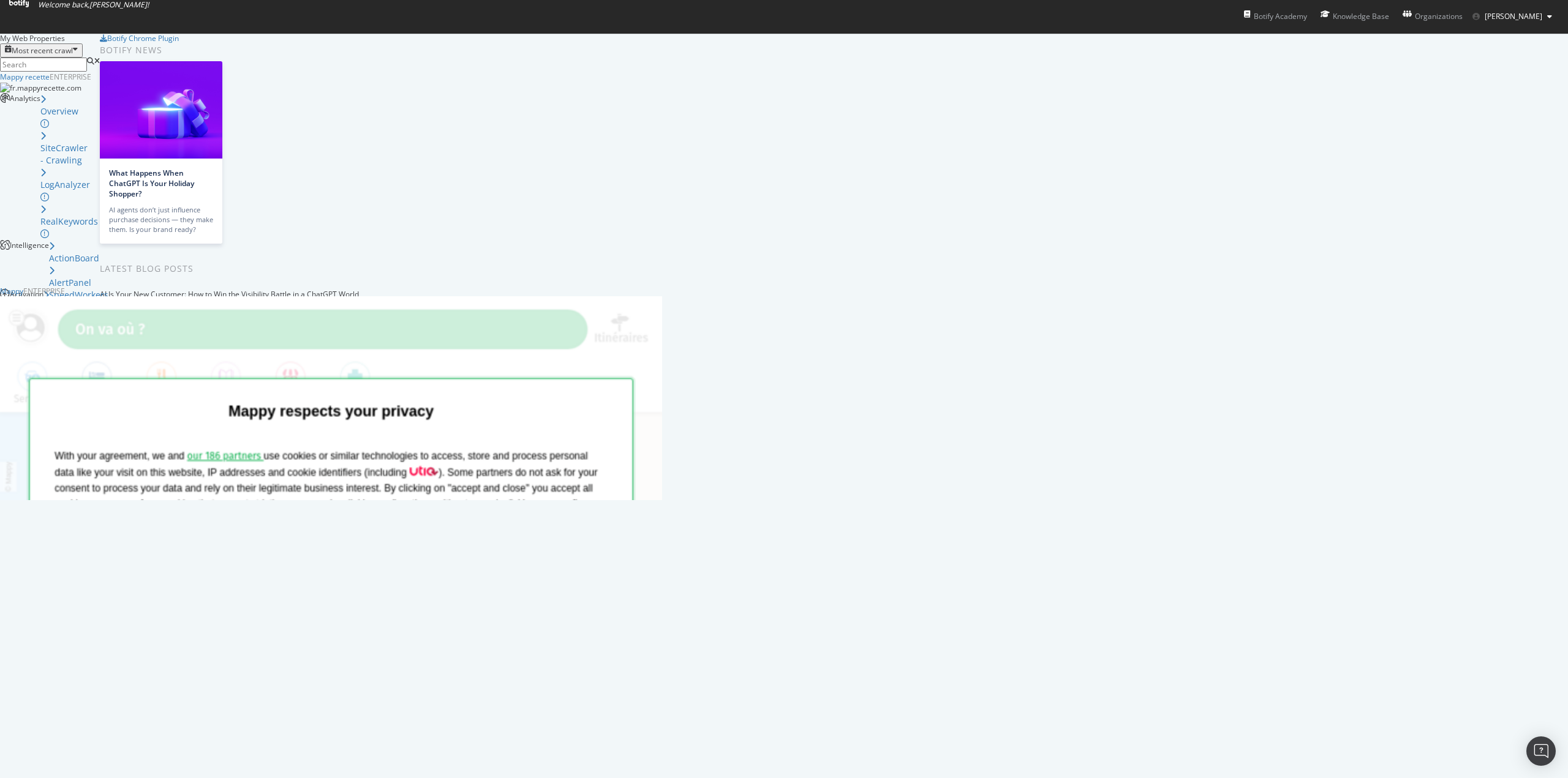
scroll to position [769, 1550]
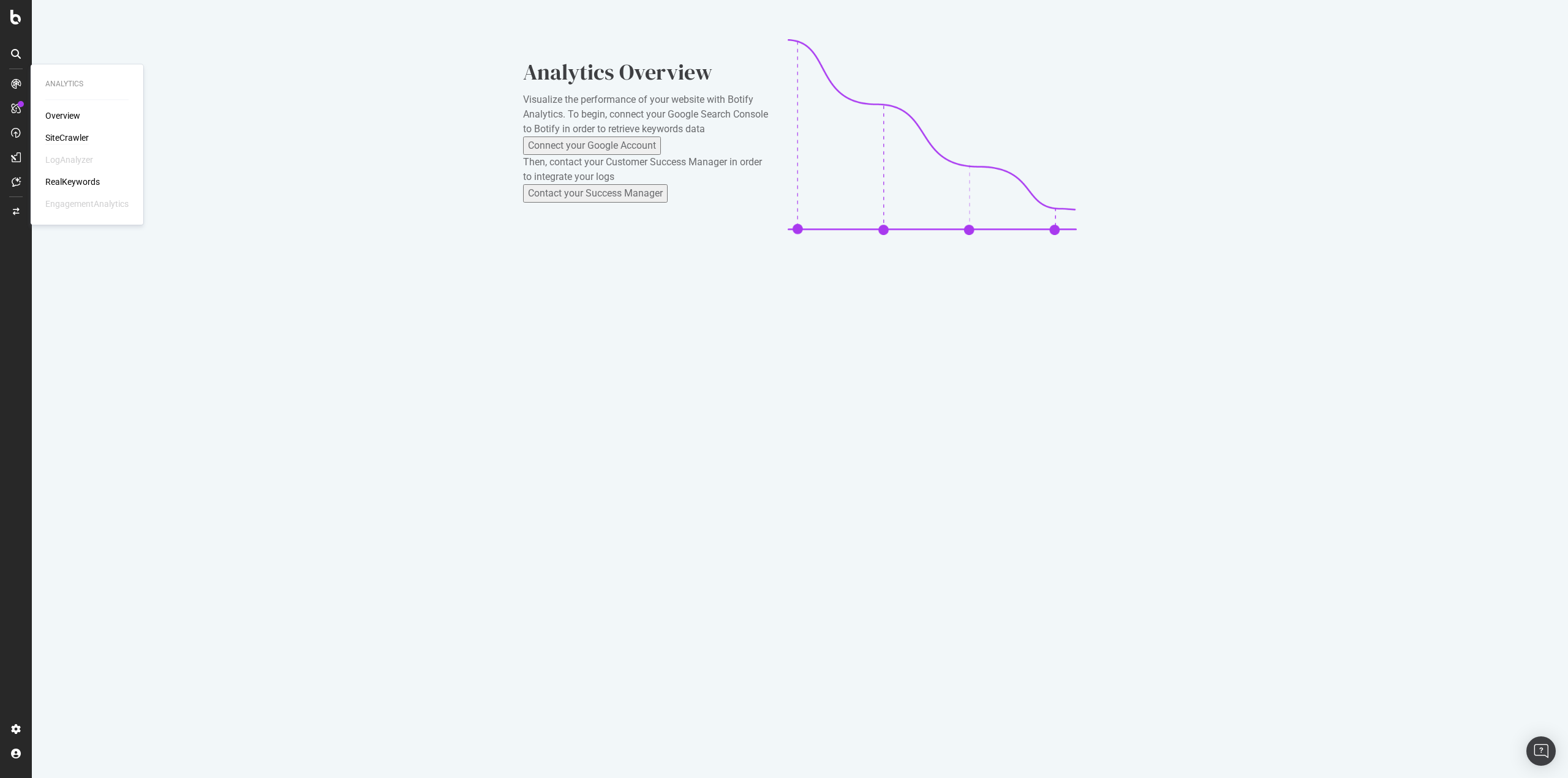
click at [53, 135] on div "SiteCrawler" at bounding box center [67, 138] width 44 height 12
